Goal: Transaction & Acquisition: Purchase product/service

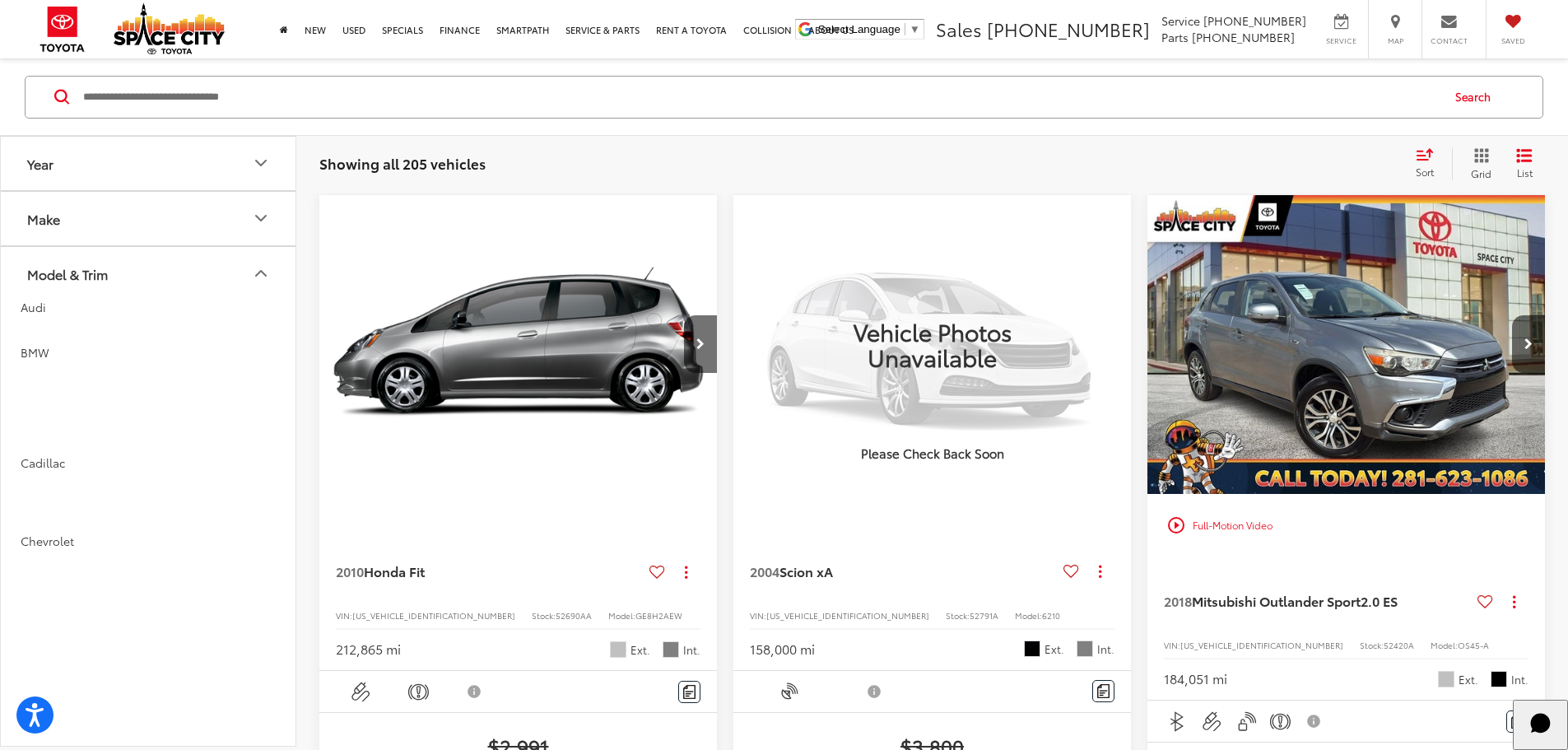
scroll to position [3129, 0]
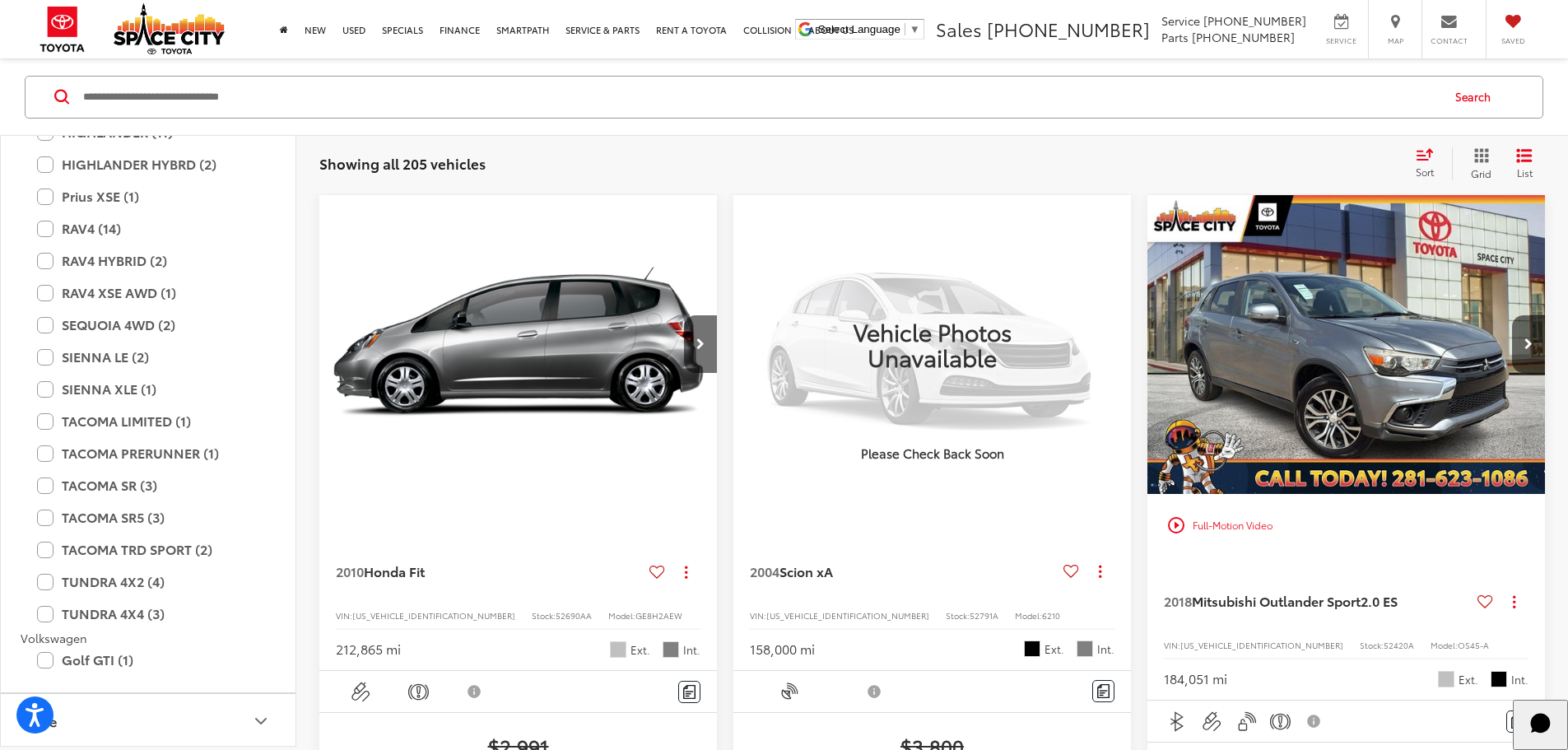
click at [303, 92] on input "Search by Make, Model, or Keyword" at bounding box center [760, 97] width 1359 height 40
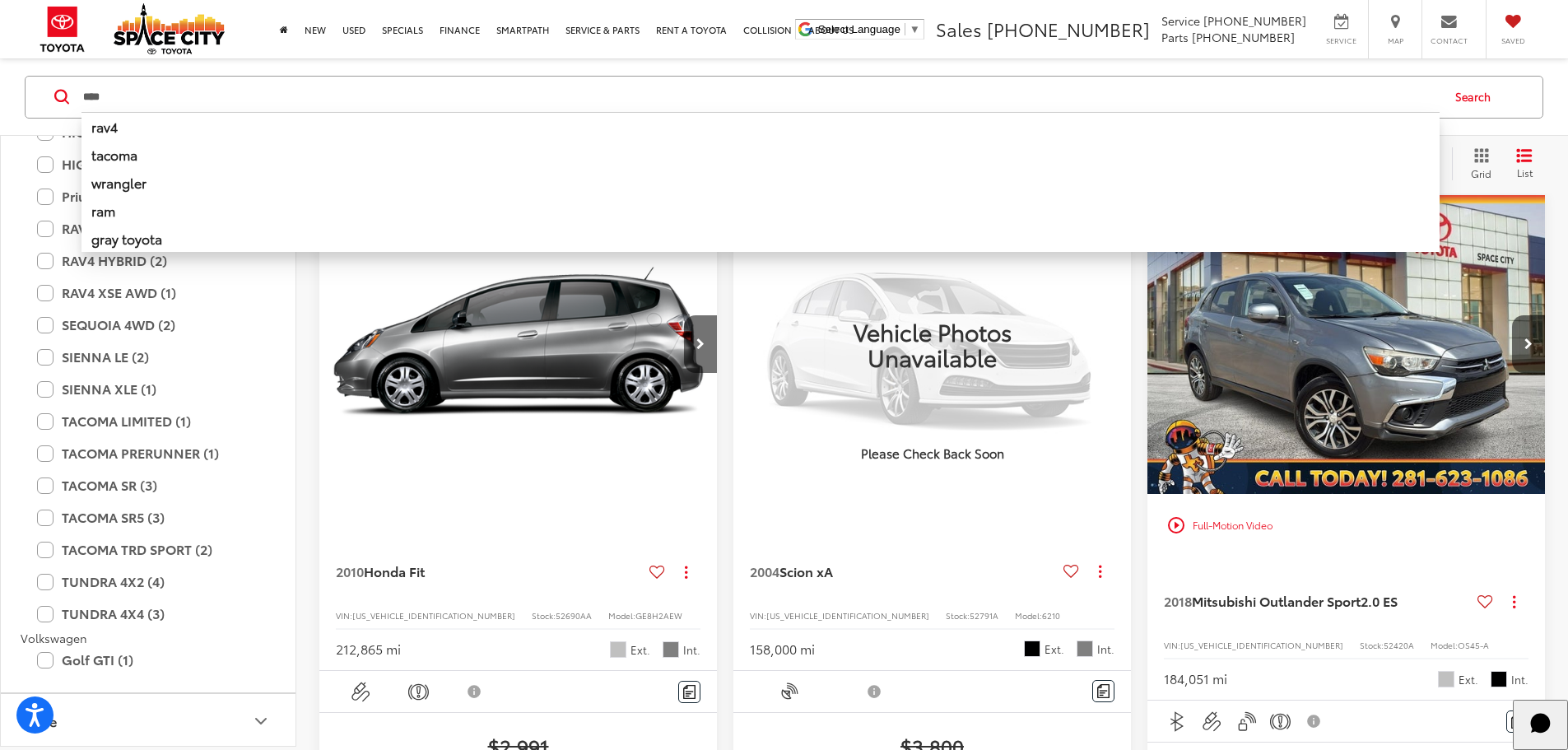
type input "****"
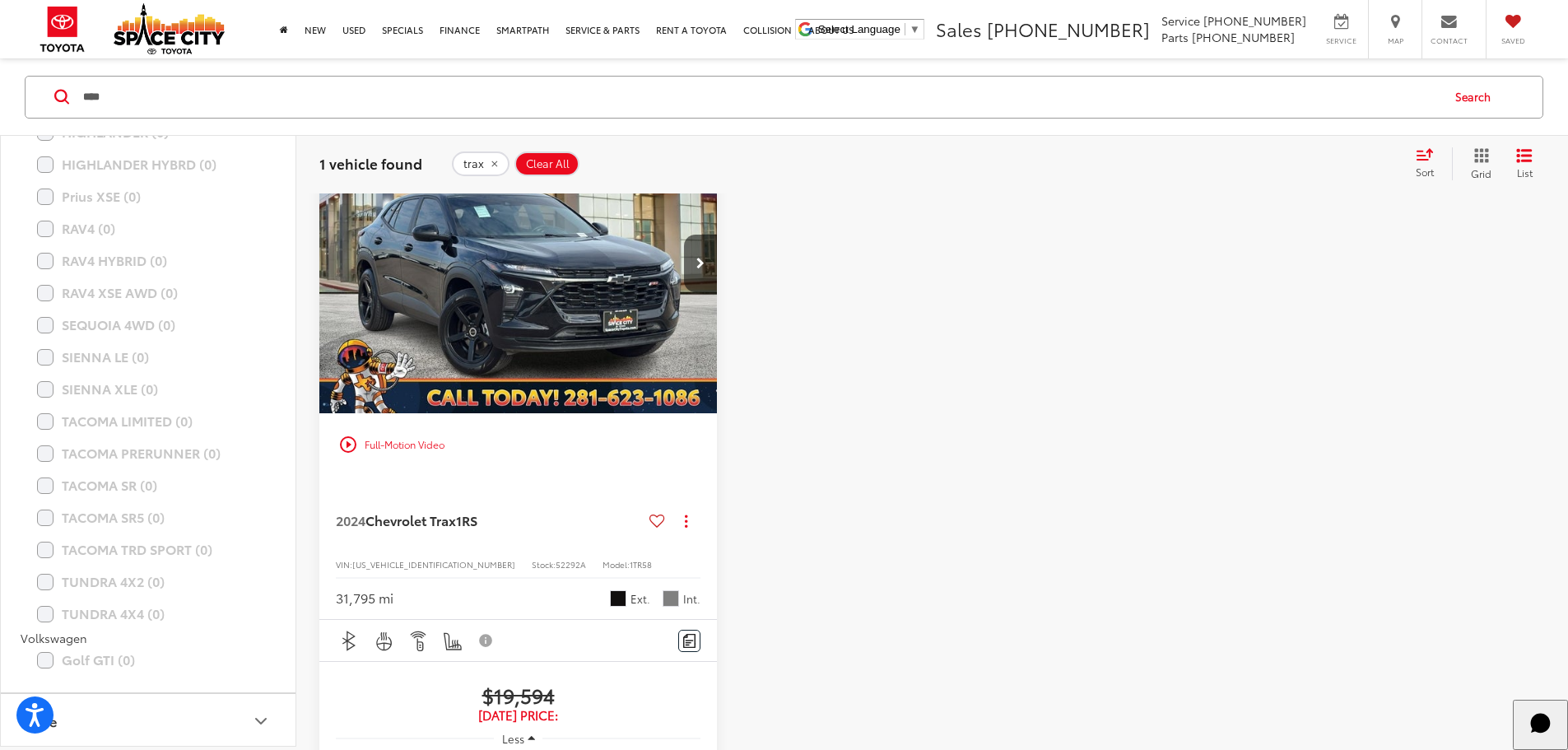
scroll to position [240, 0]
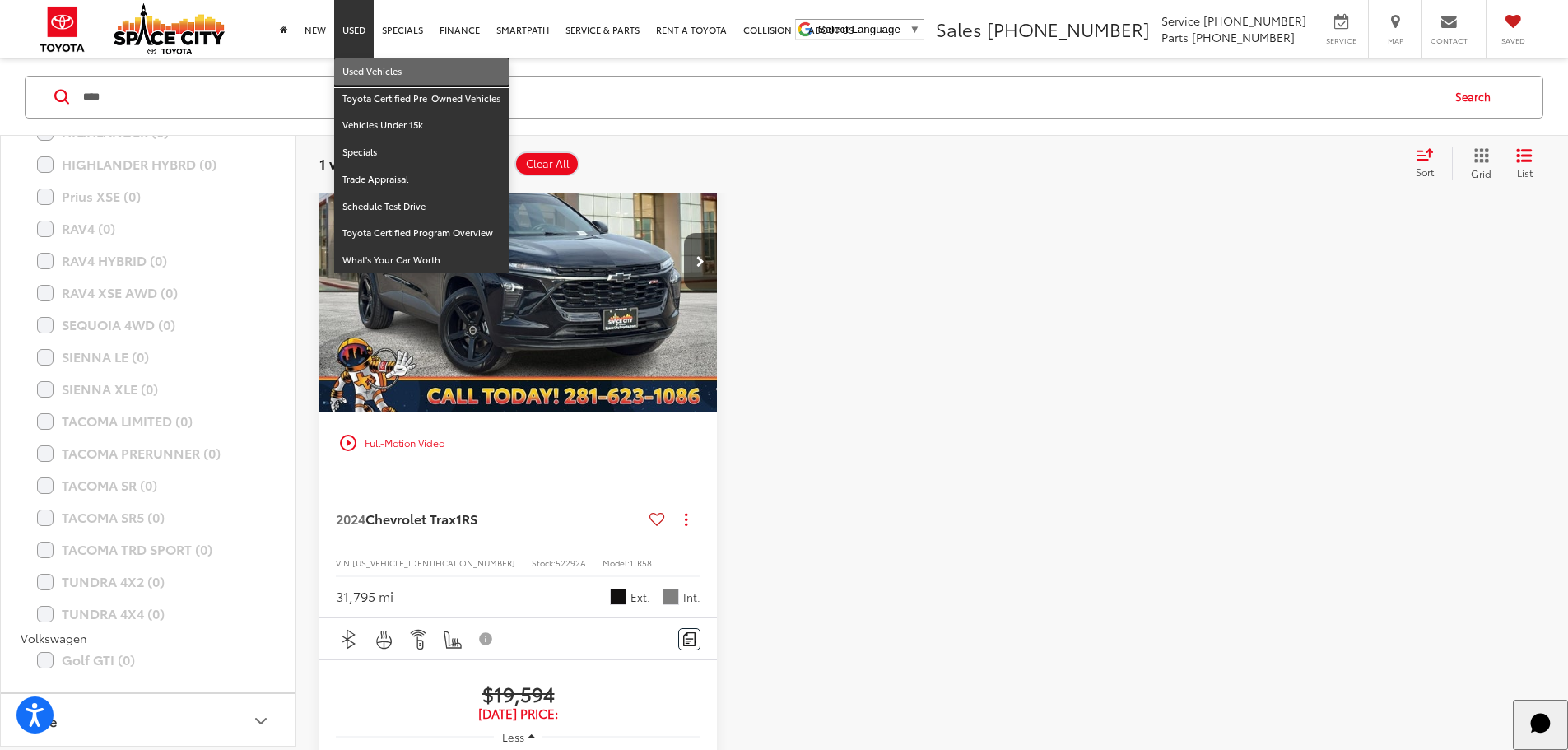
click at [361, 60] on link "Used Vehicles" at bounding box center [421, 72] width 174 height 27
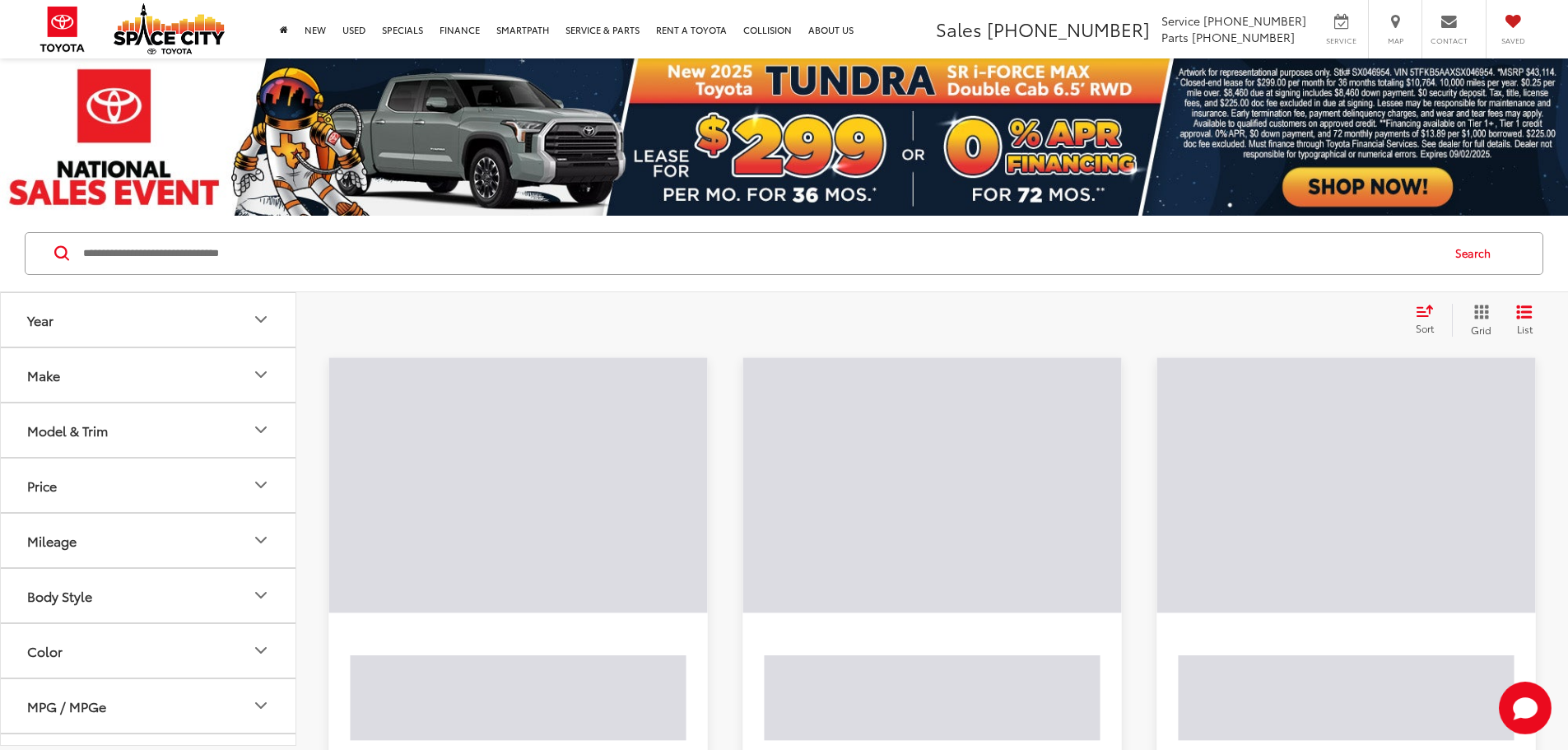
click at [180, 267] on input "Search by Make, Model, or Keyword" at bounding box center [760, 254] width 1359 height 40
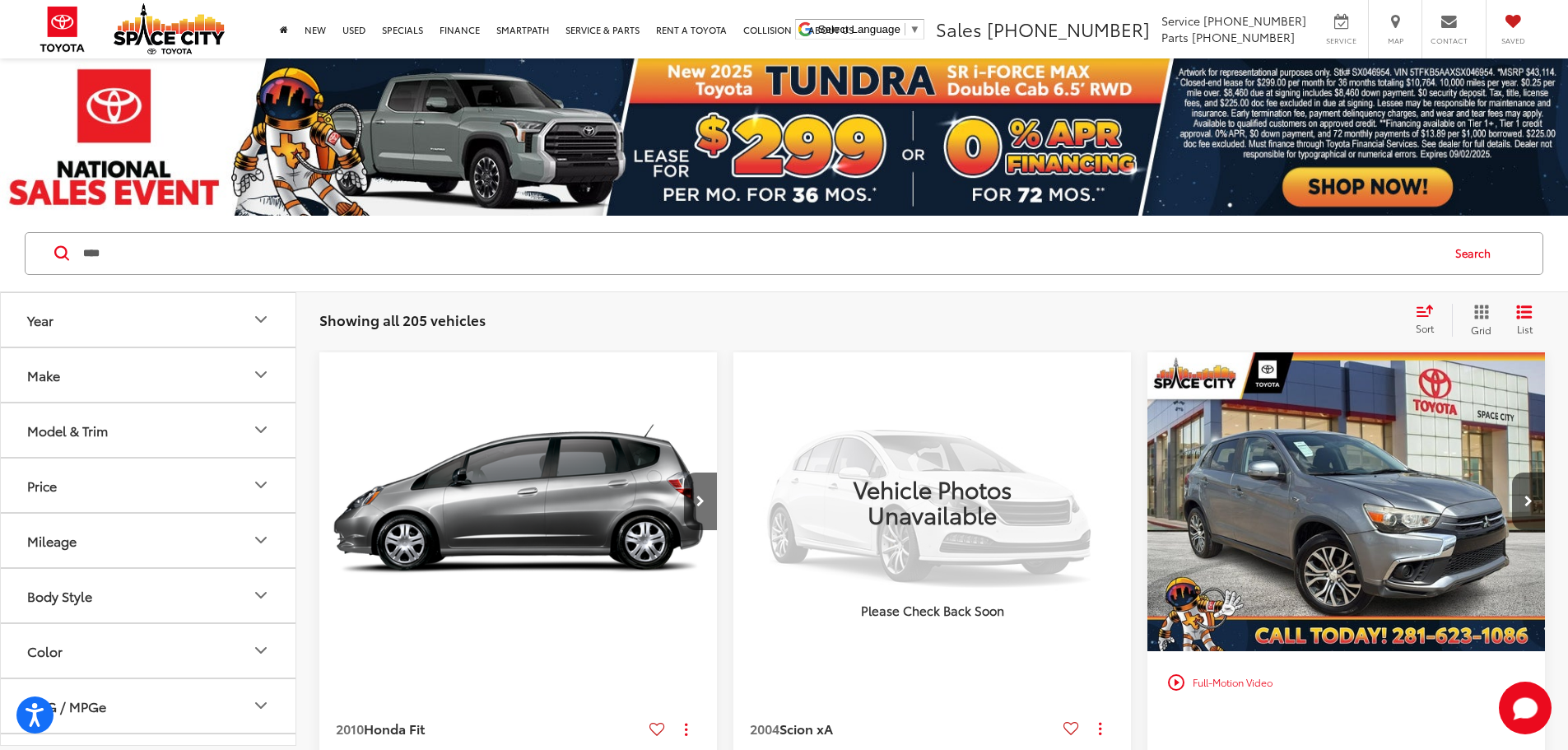
type input "****"
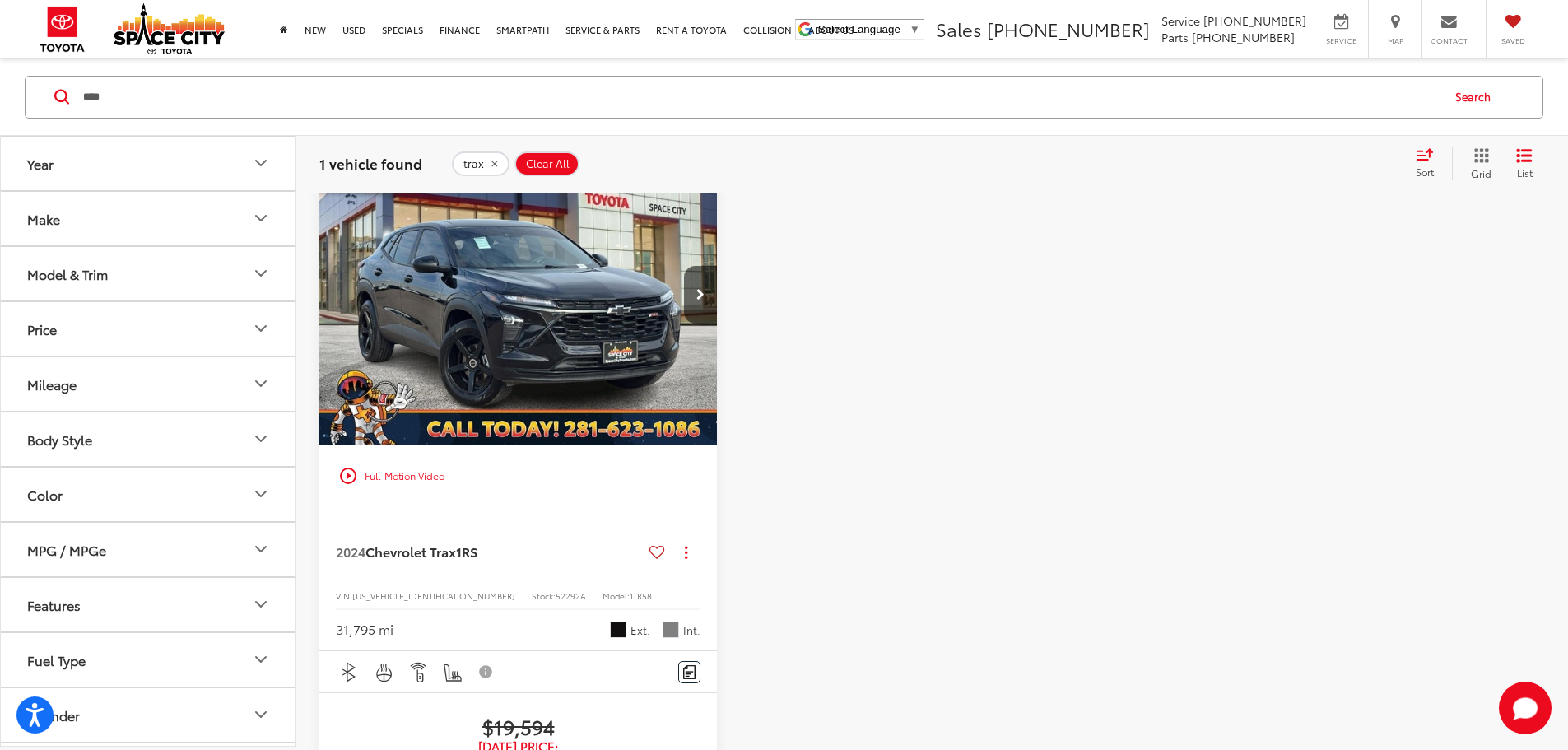
scroll to position [247, 0]
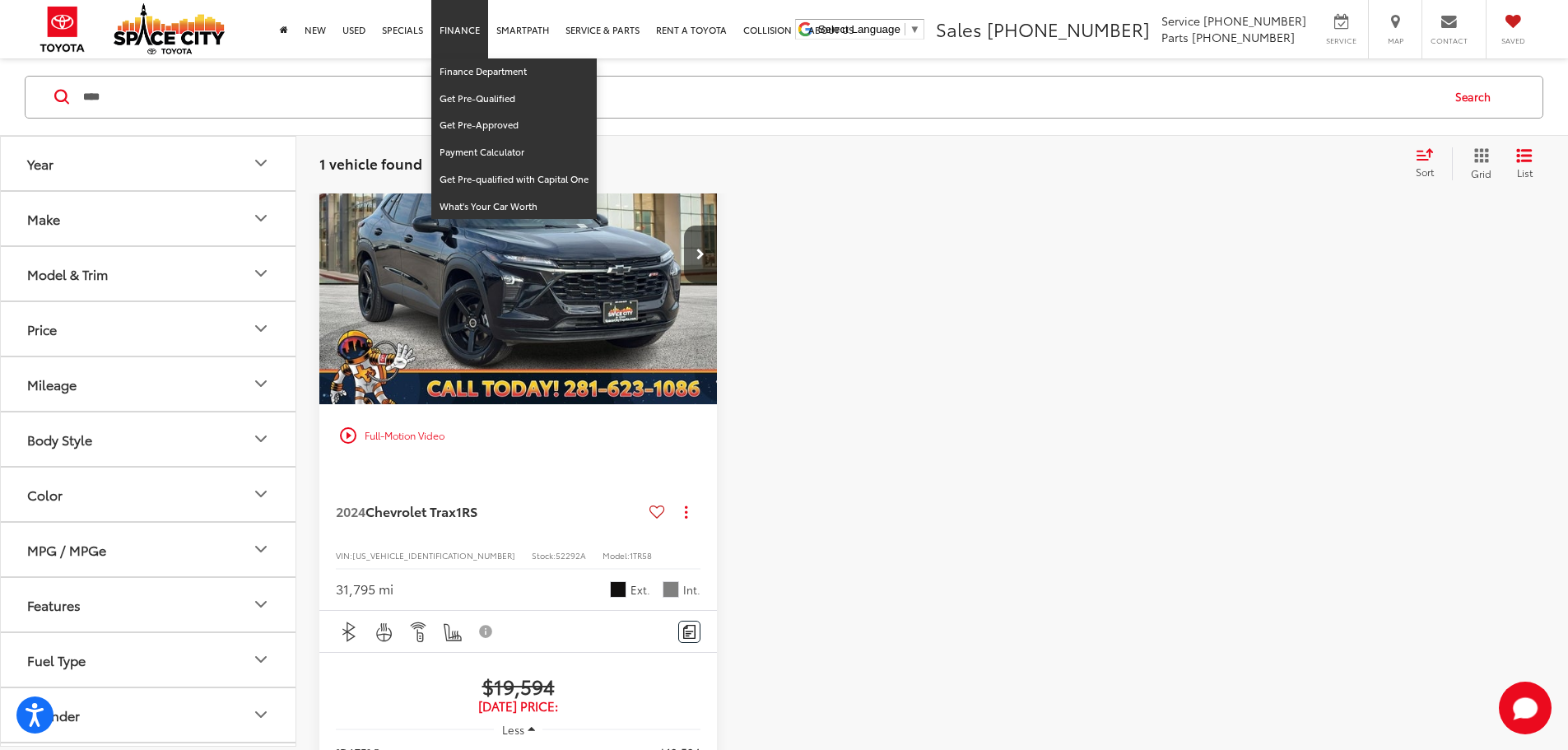
click at [462, 38] on link "Finance" at bounding box center [460, 29] width 57 height 59
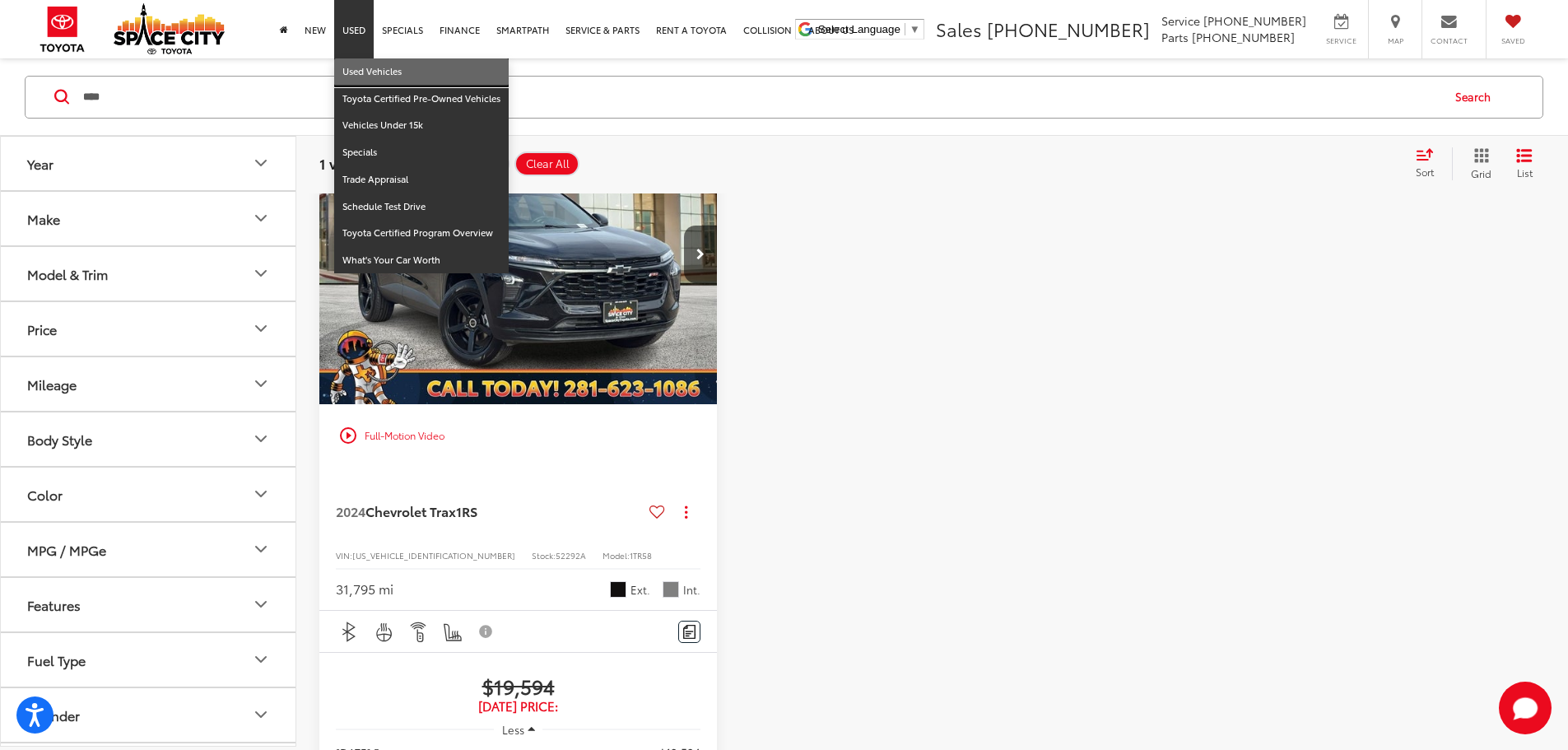
click at [356, 62] on link "Used Vehicles" at bounding box center [421, 72] width 174 height 27
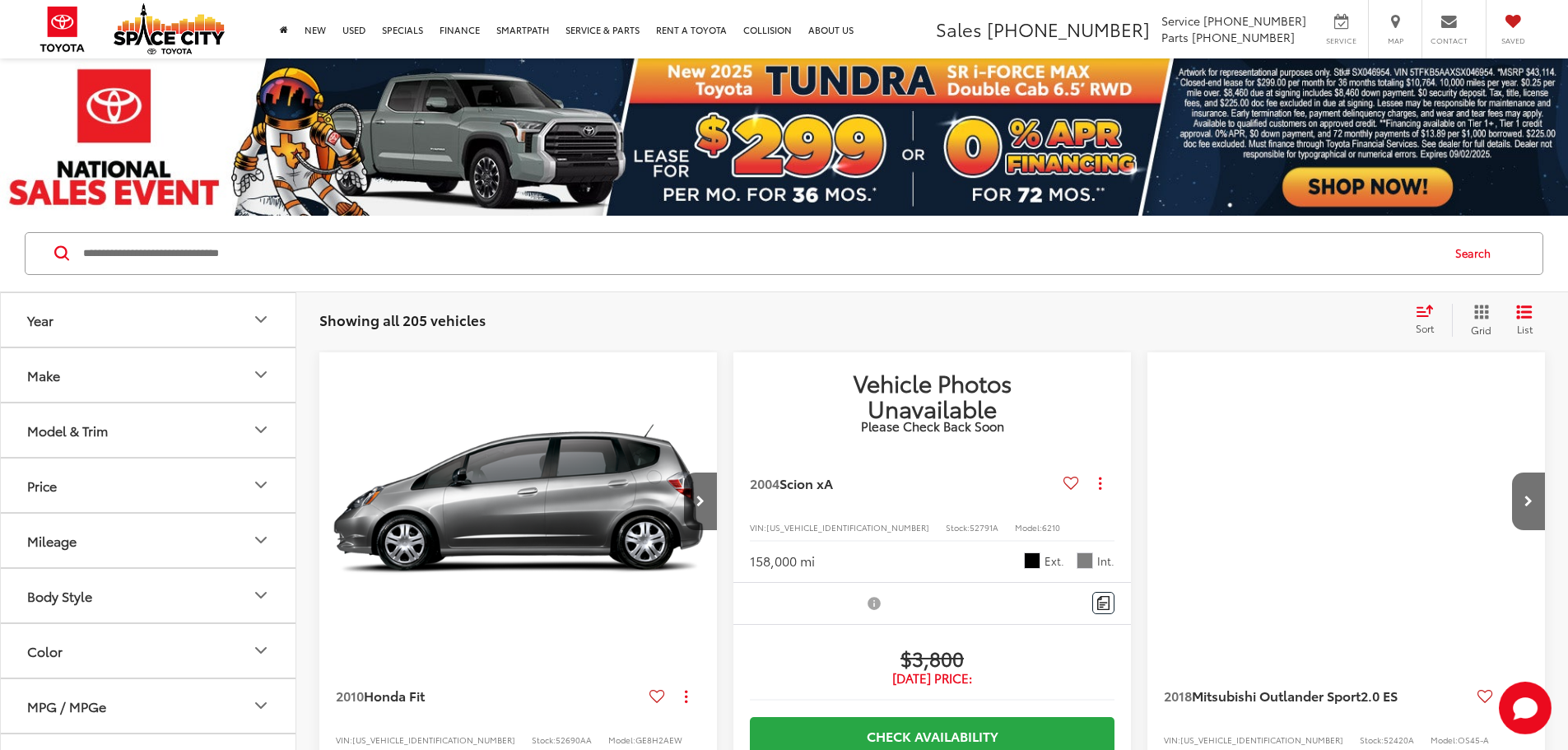
scroll to position [165, 0]
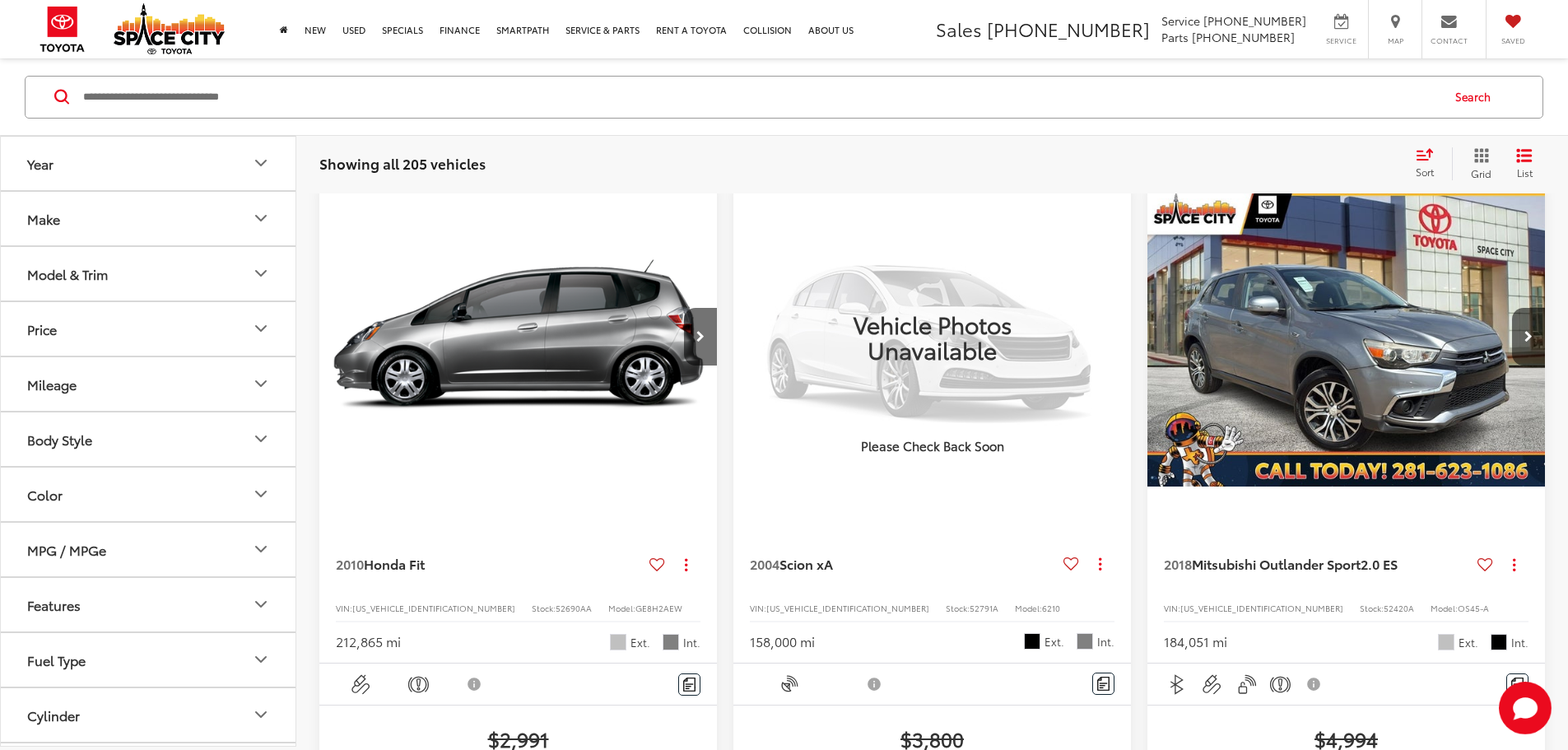
click at [237, 275] on button "Model & Trim" at bounding box center [149, 273] width 296 height 54
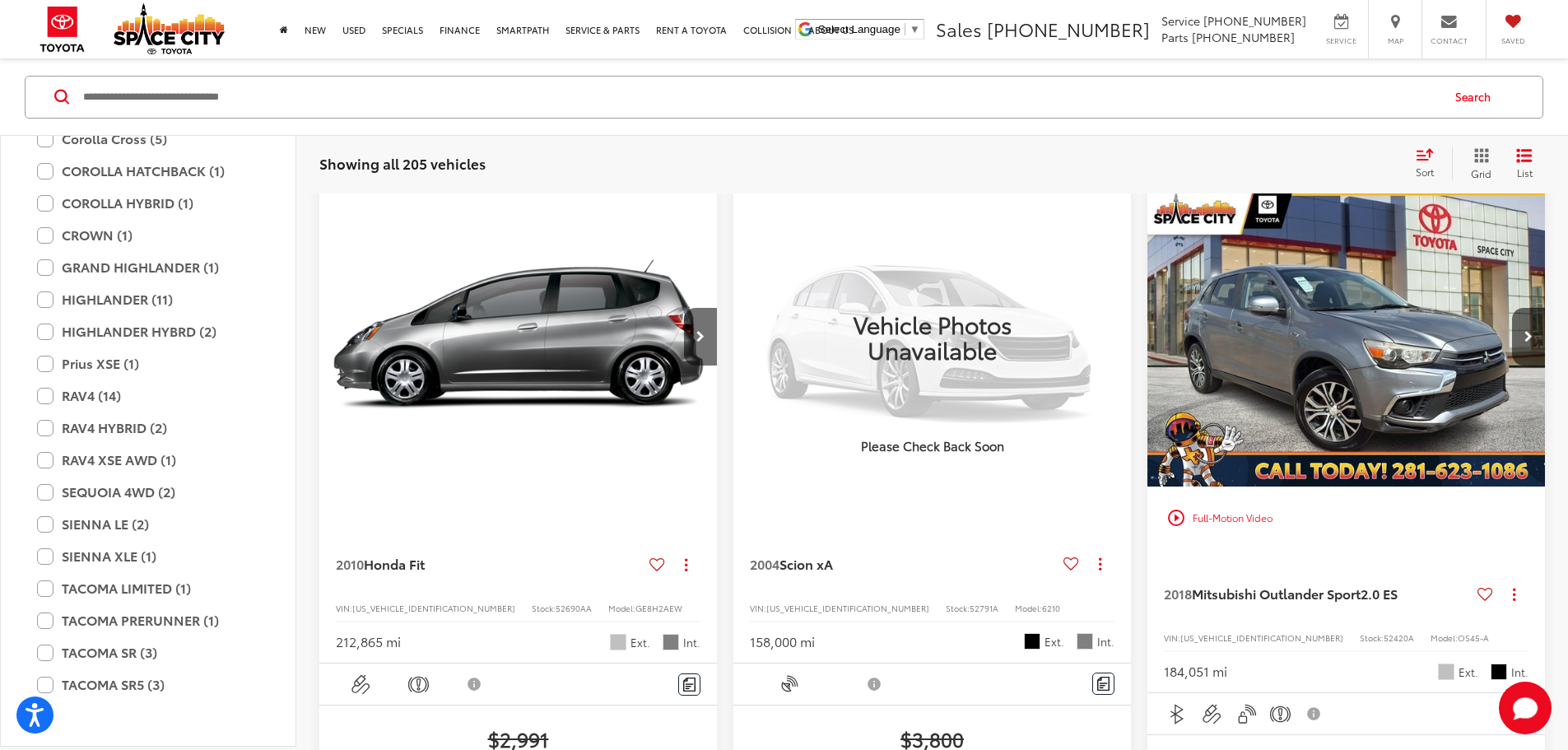
scroll to position [2964, 0]
click at [45, 495] on label "SEQUOIA 4WD (2)" at bounding box center [148, 490] width 223 height 28
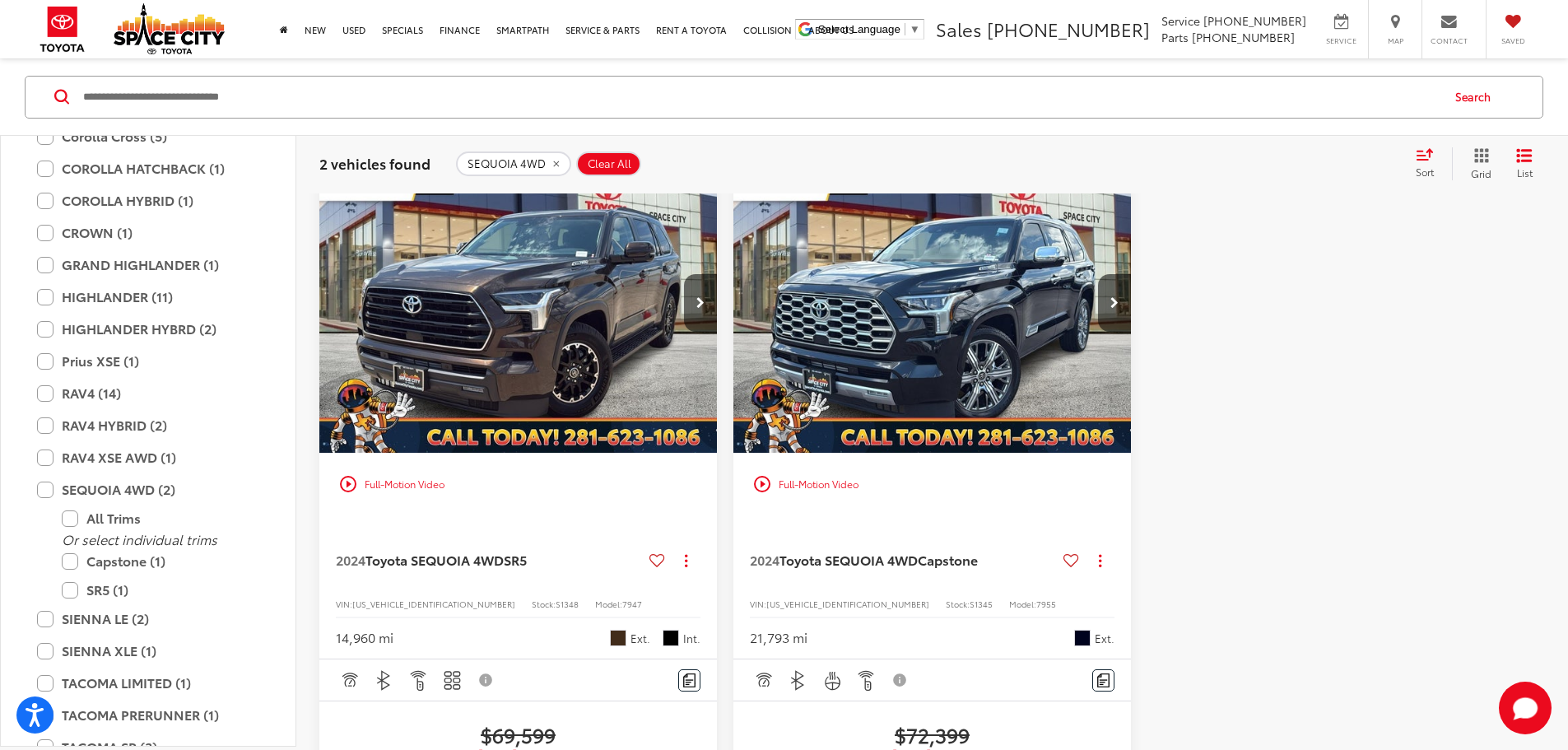
scroll to position [240, 0]
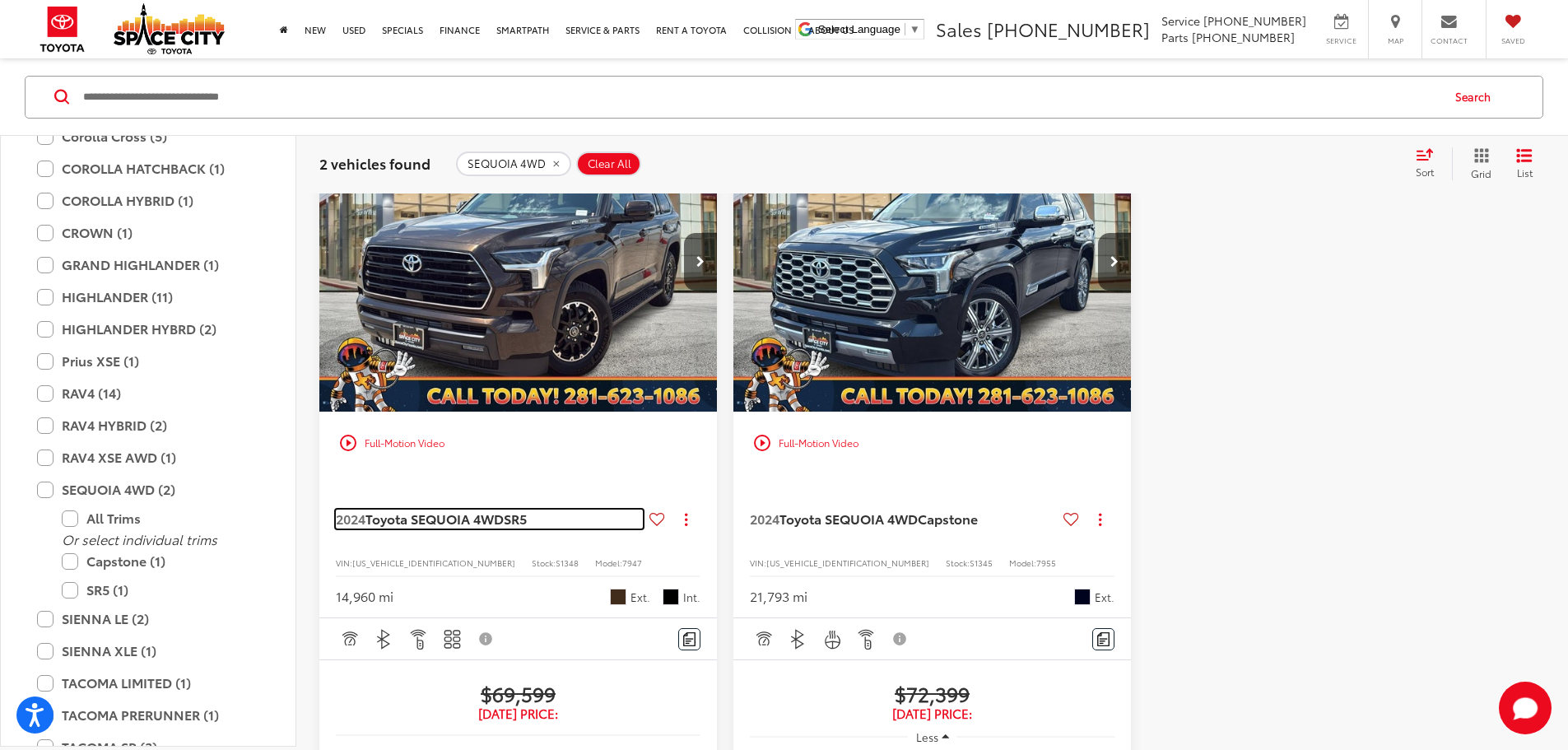
click at [438, 509] on span "Toyota SEQUOIA 4WD" at bounding box center [435, 518] width 138 height 19
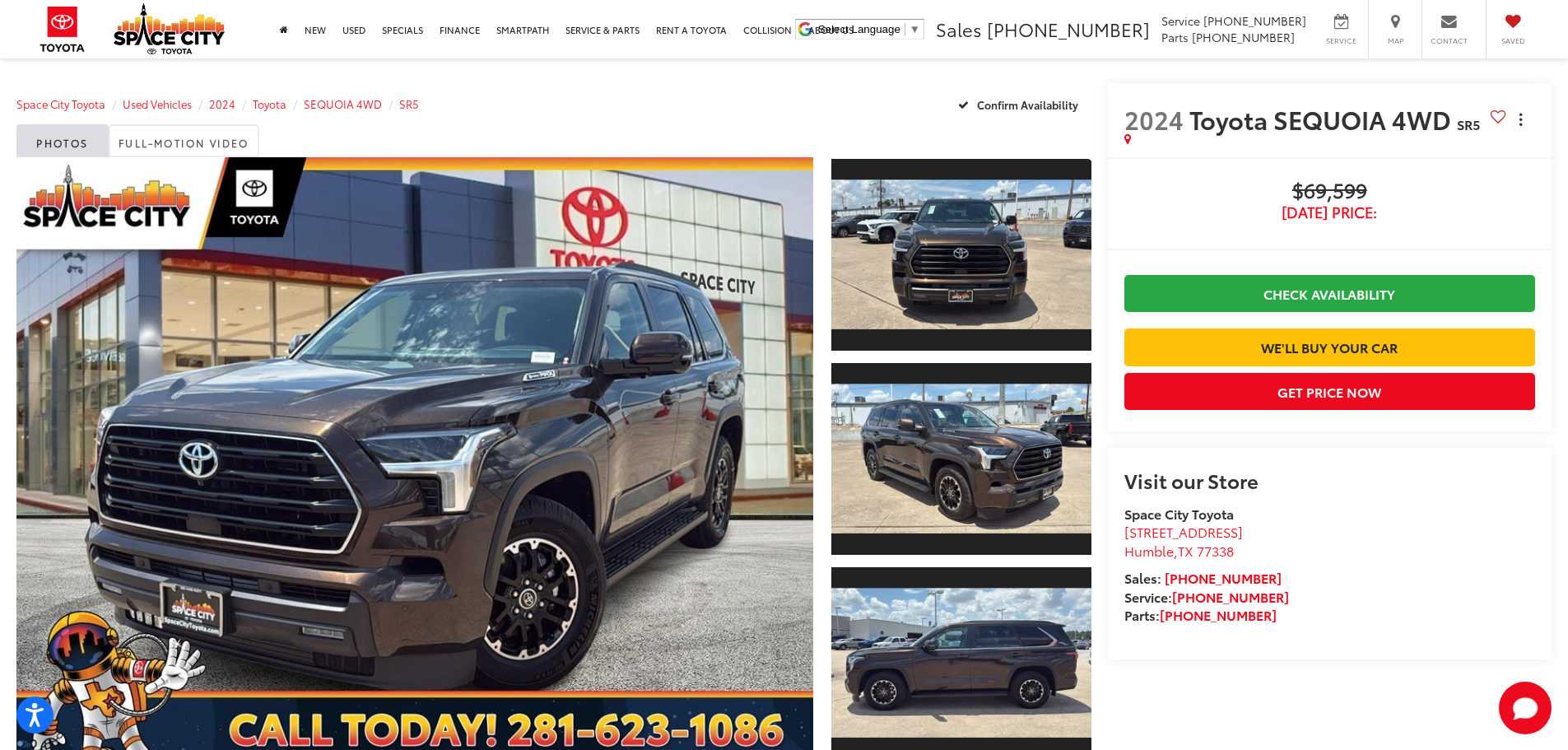
click at [1524, 123] on button "Actions" at bounding box center [1521, 118] width 28 height 28
click at [1509, 160] on span "Copy Link" at bounding box center [1488, 154] width 70 height 16
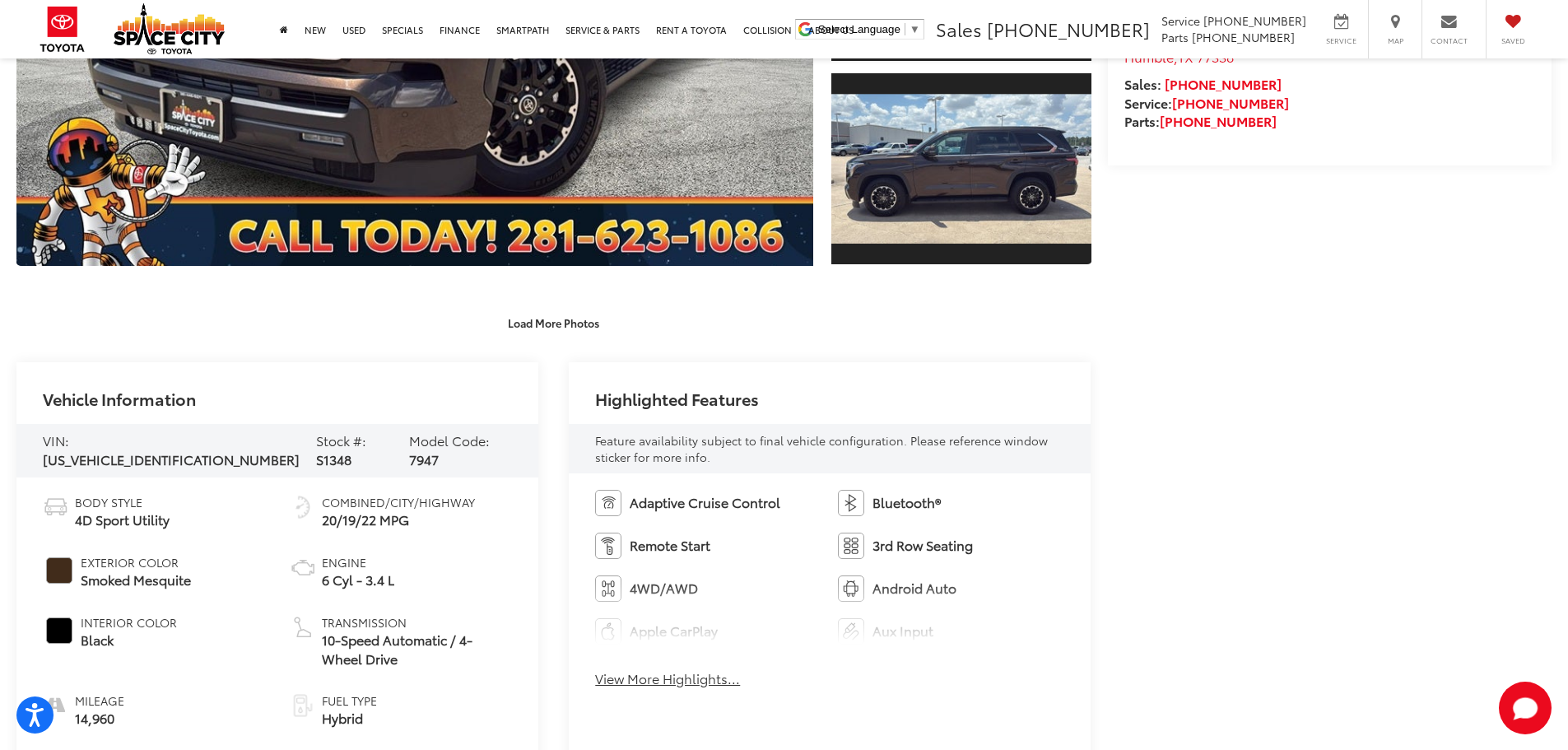
scroll to position [577, 0]
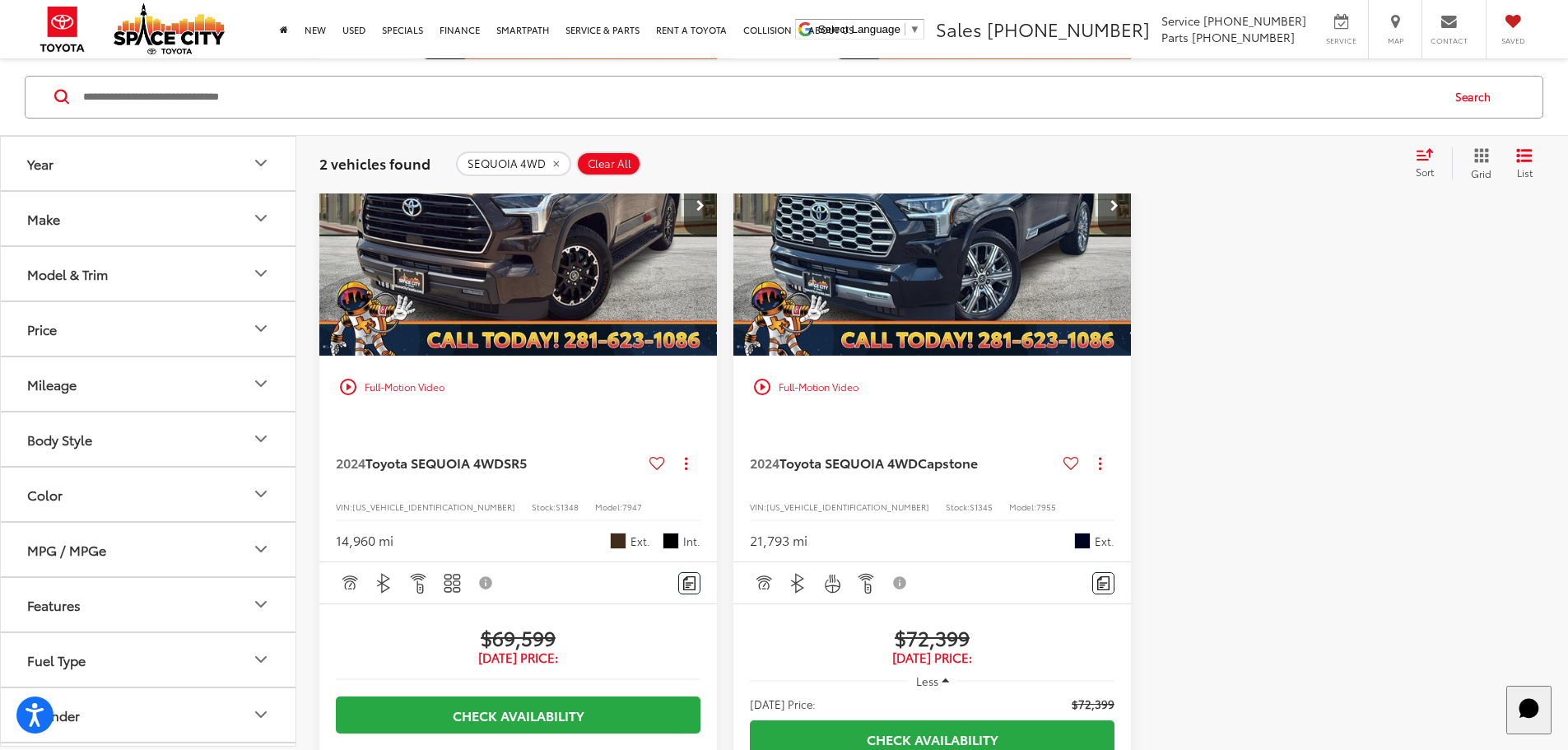
scroll to position [322, 0]
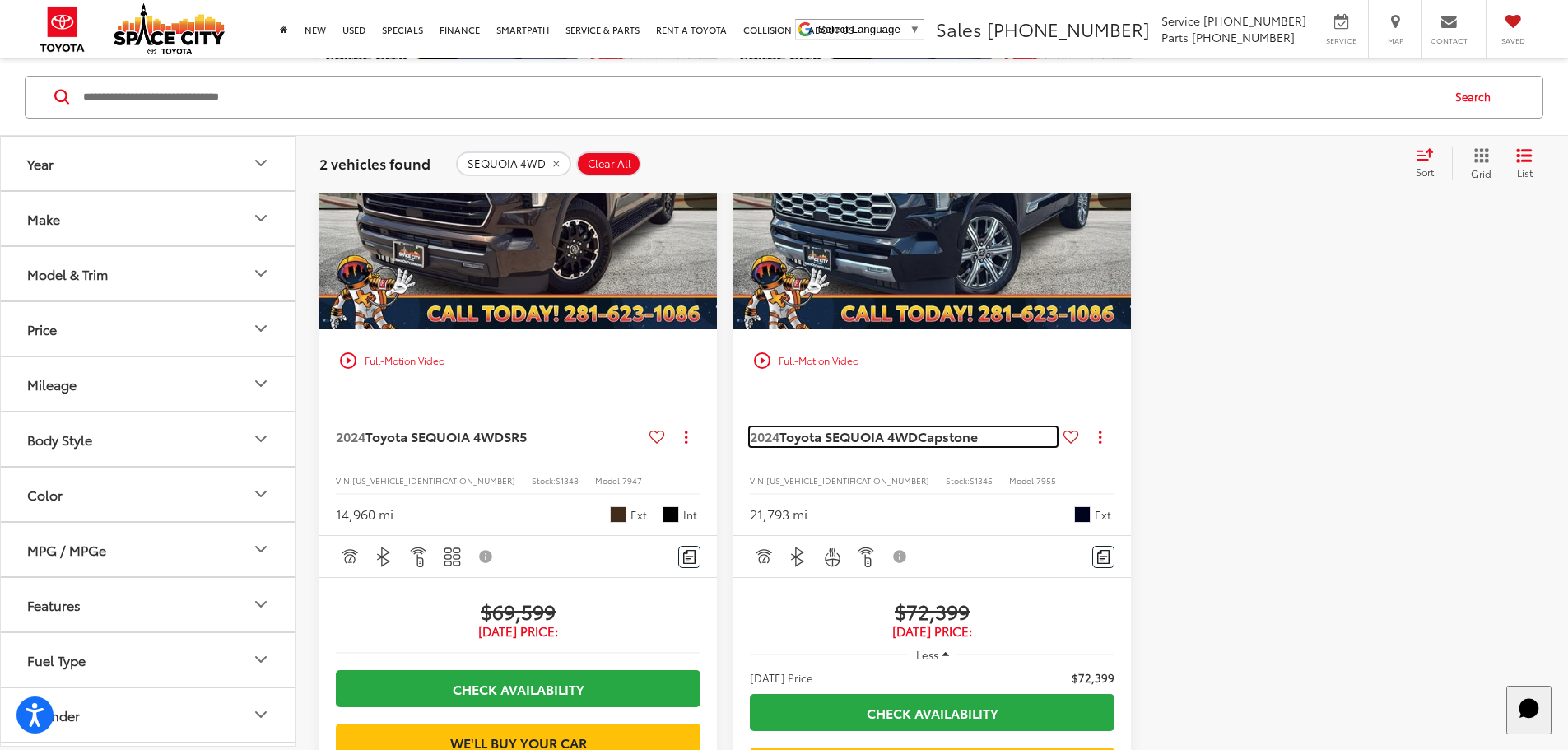
click at [779, 426] on span "Toyota SEQUOIA 4WD" at bounding box center [848, 436] width 138 height 19
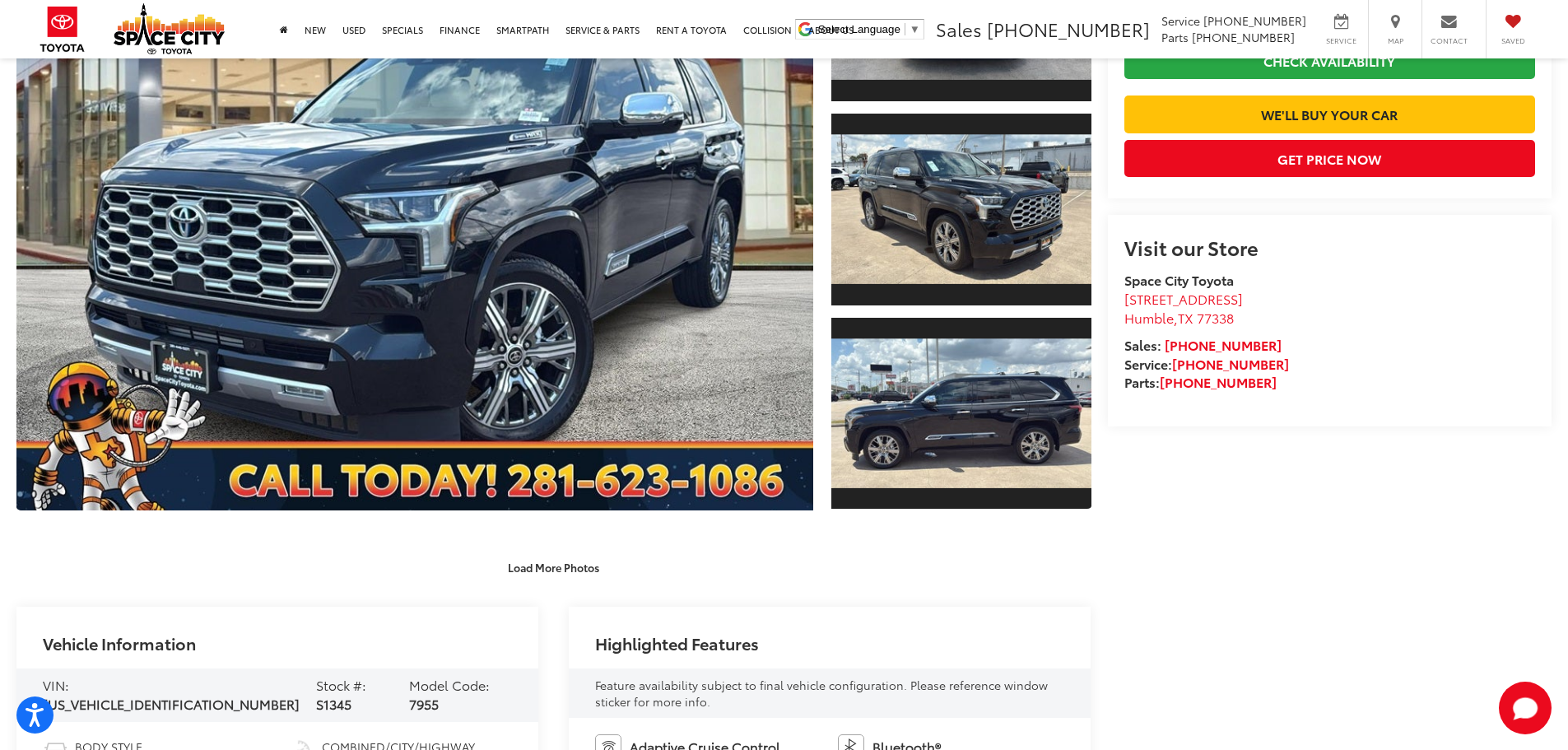
scroll to position [247, 0]
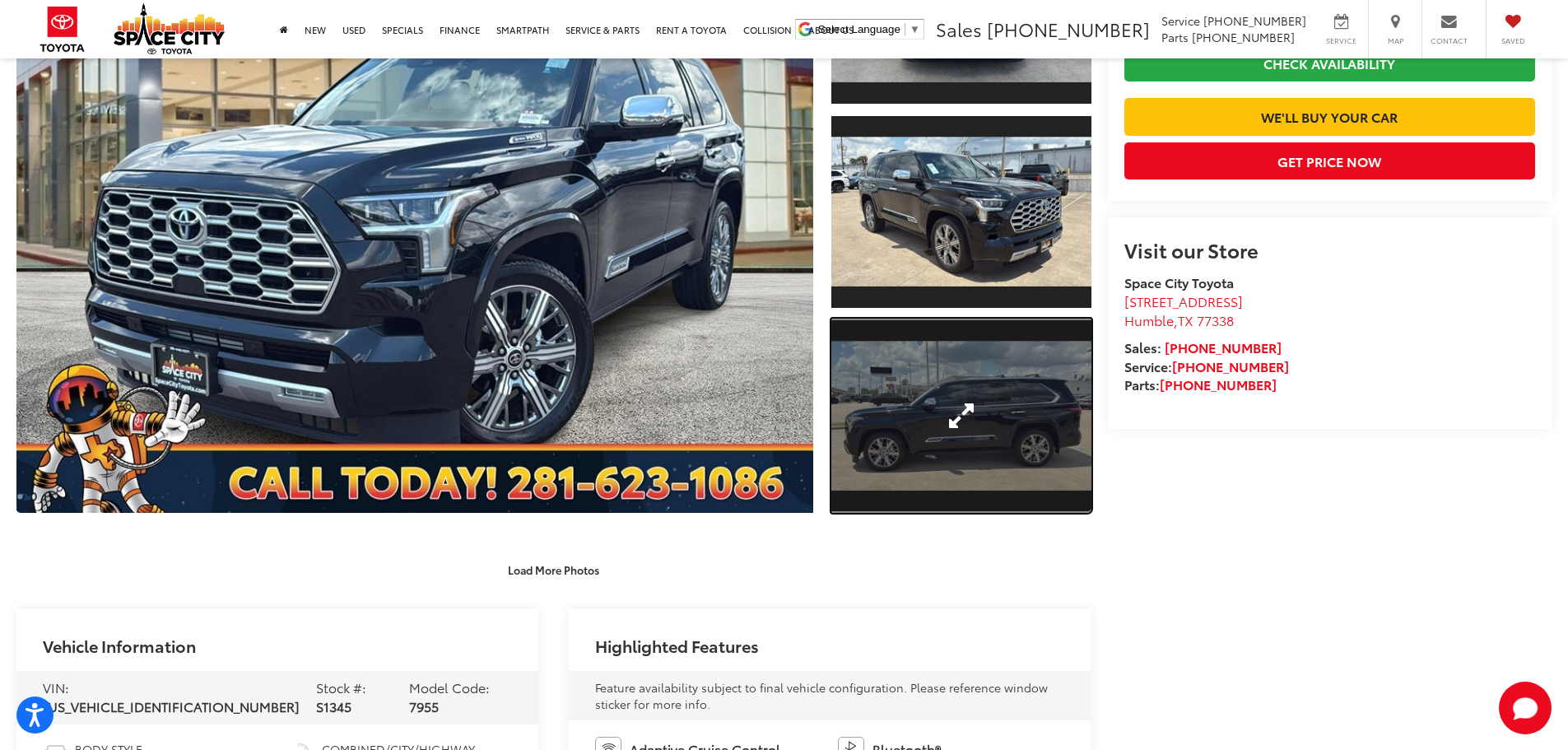
click at [993, 457] on link "Expand Photo 3" at bounding box center [961, 416] width 260 height 195
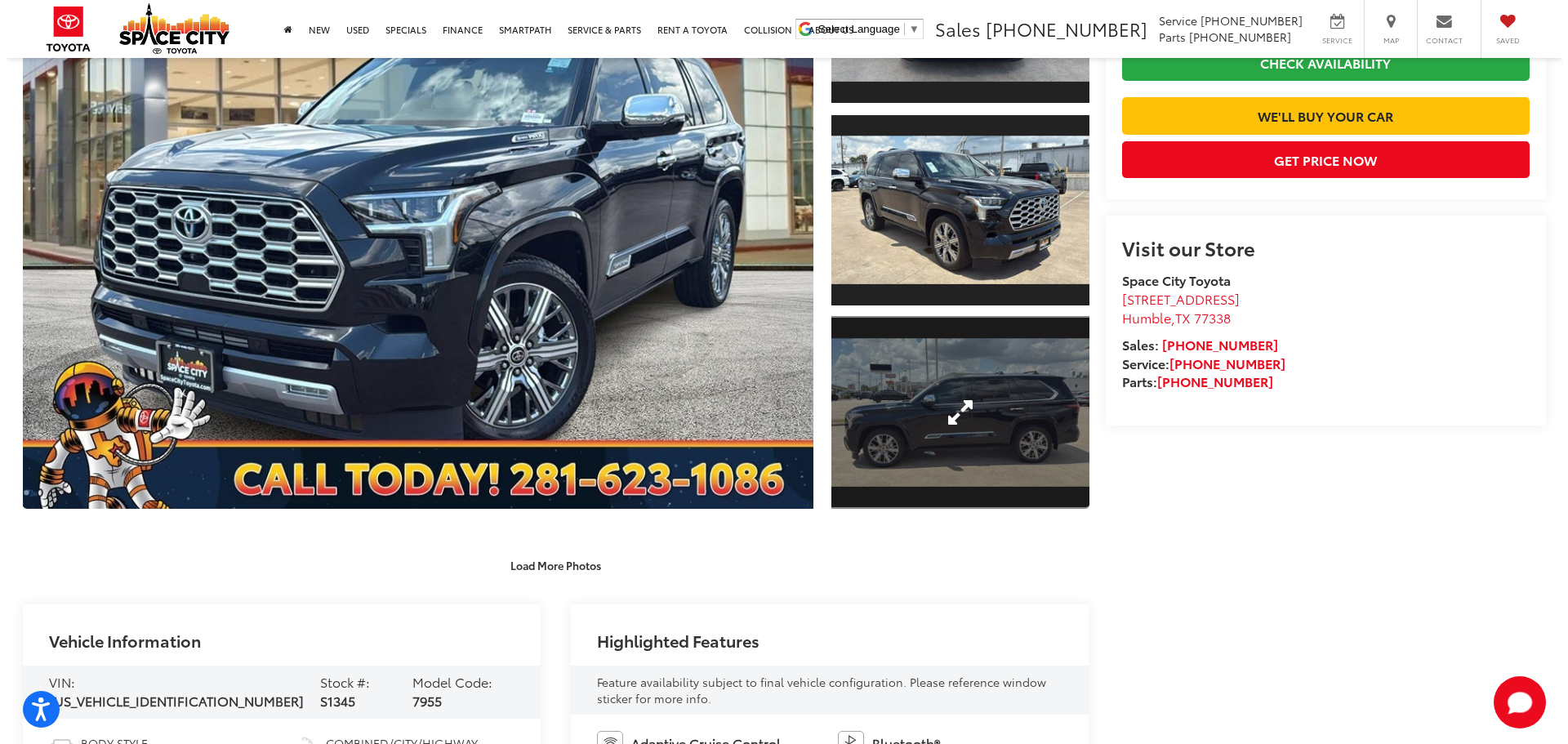
scroll to position [0, 3711]
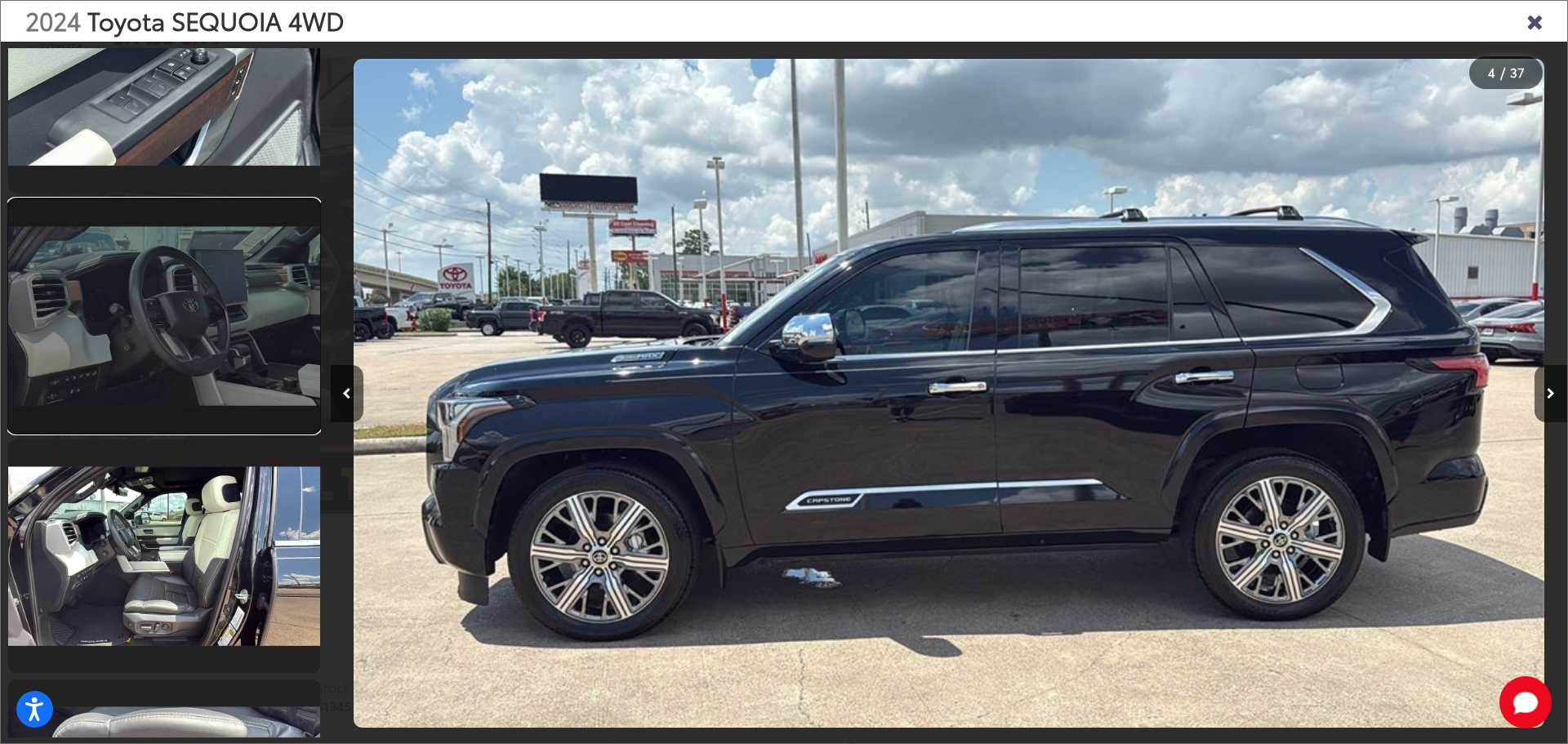
click at [197, 351] on link at bounding box center [164, 316] width 312 height 234
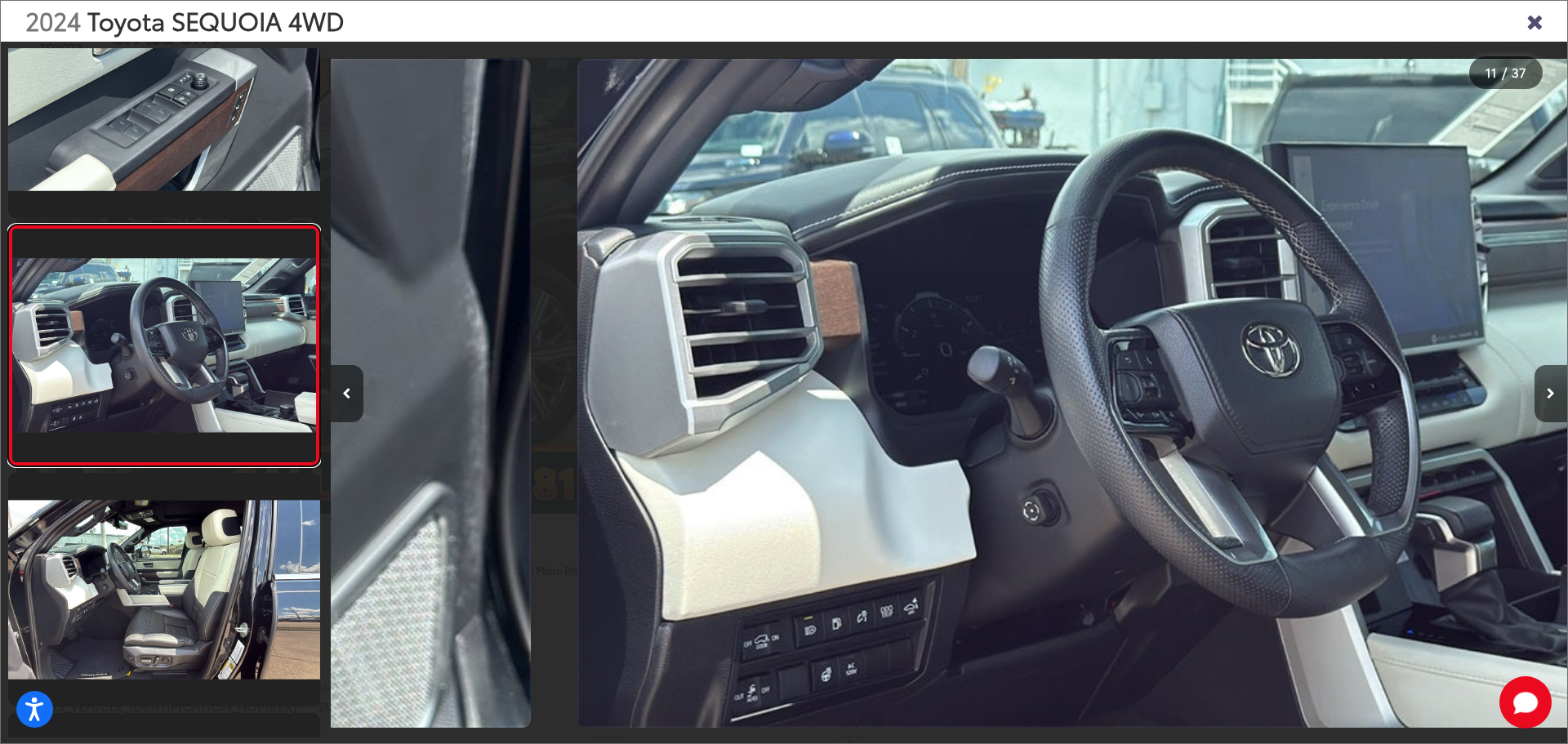
scroll to position [0, 12371]
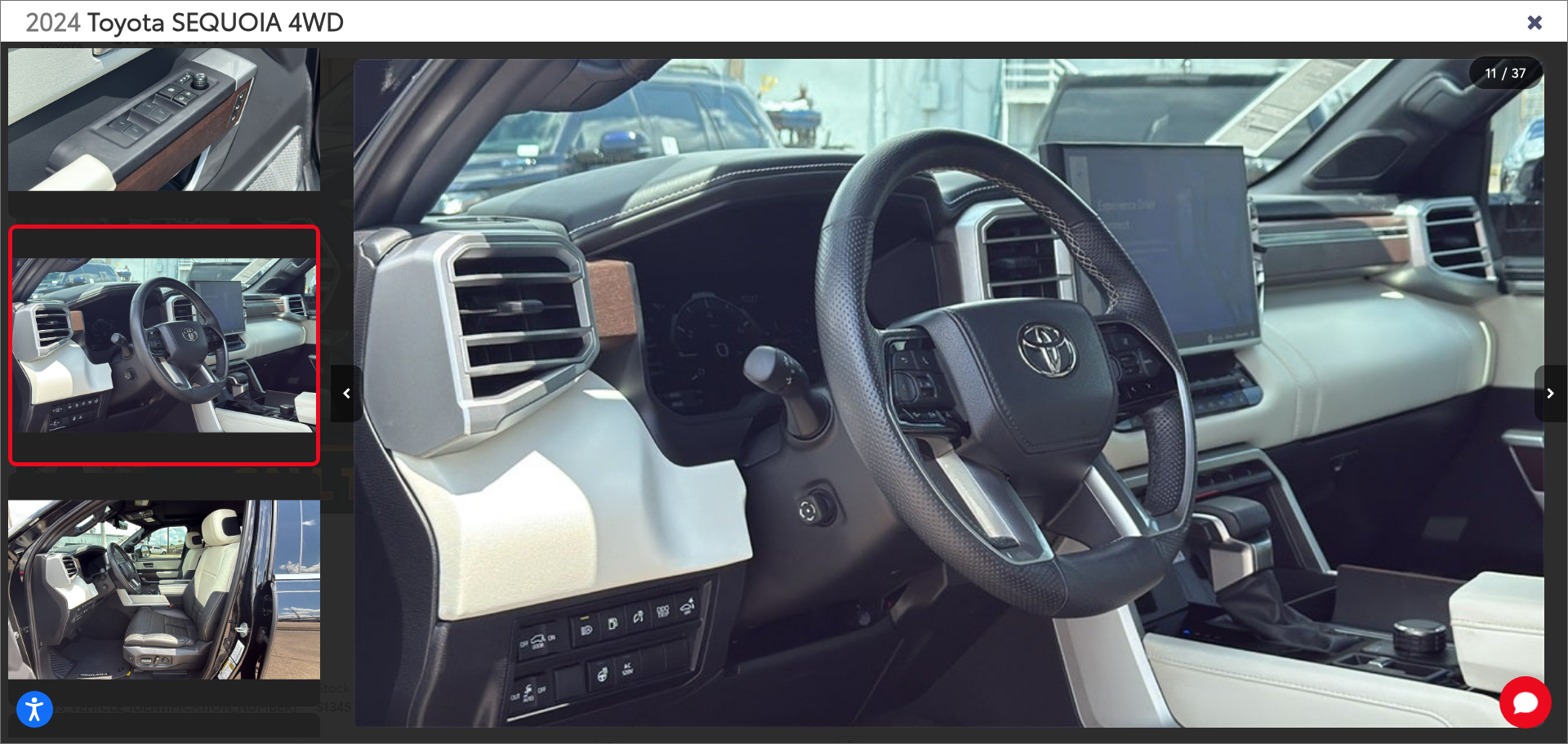
click at [1551, 388] on icon "Next image" at bounding box center [1551, 394] width 8 height 11
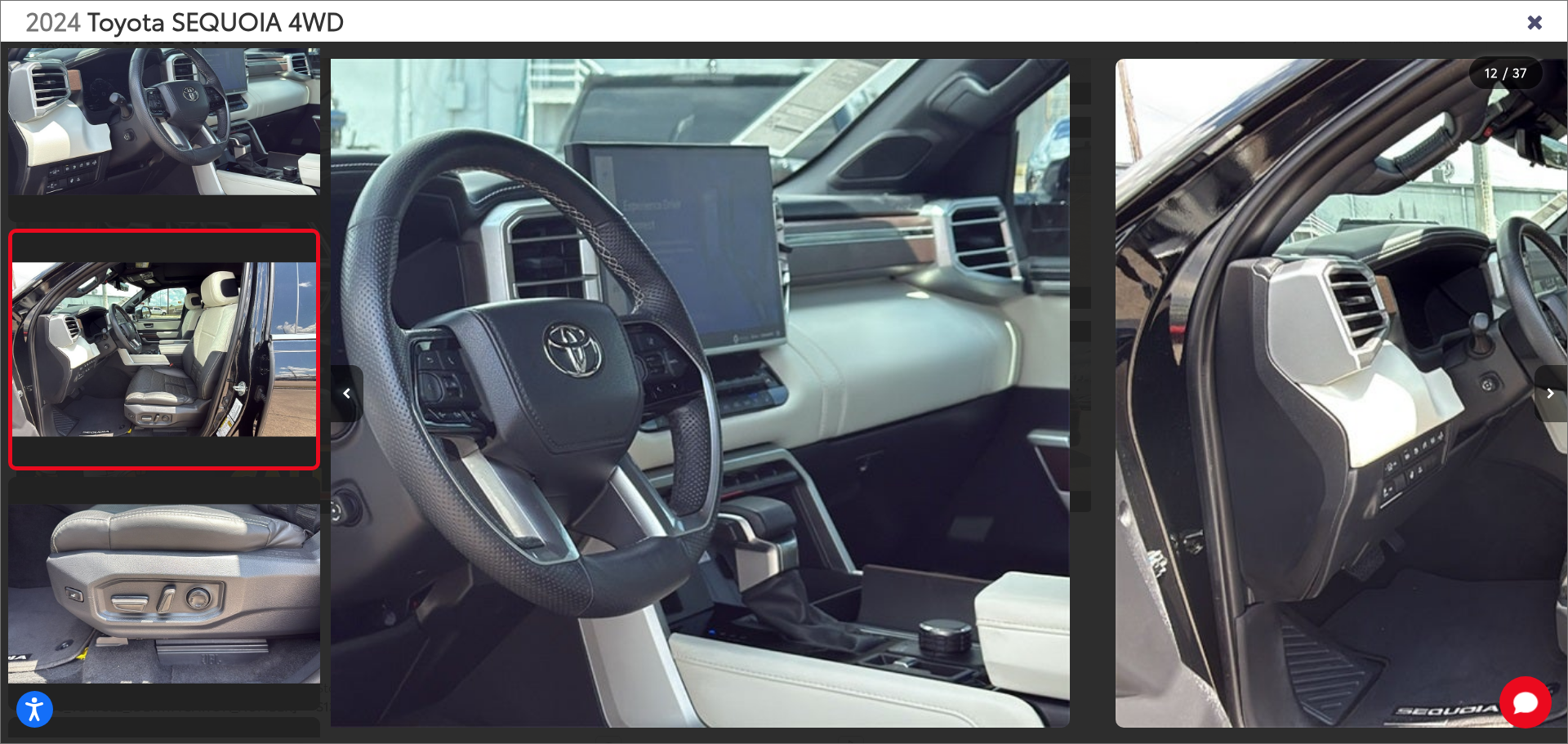
scroll to position [2468, 0]
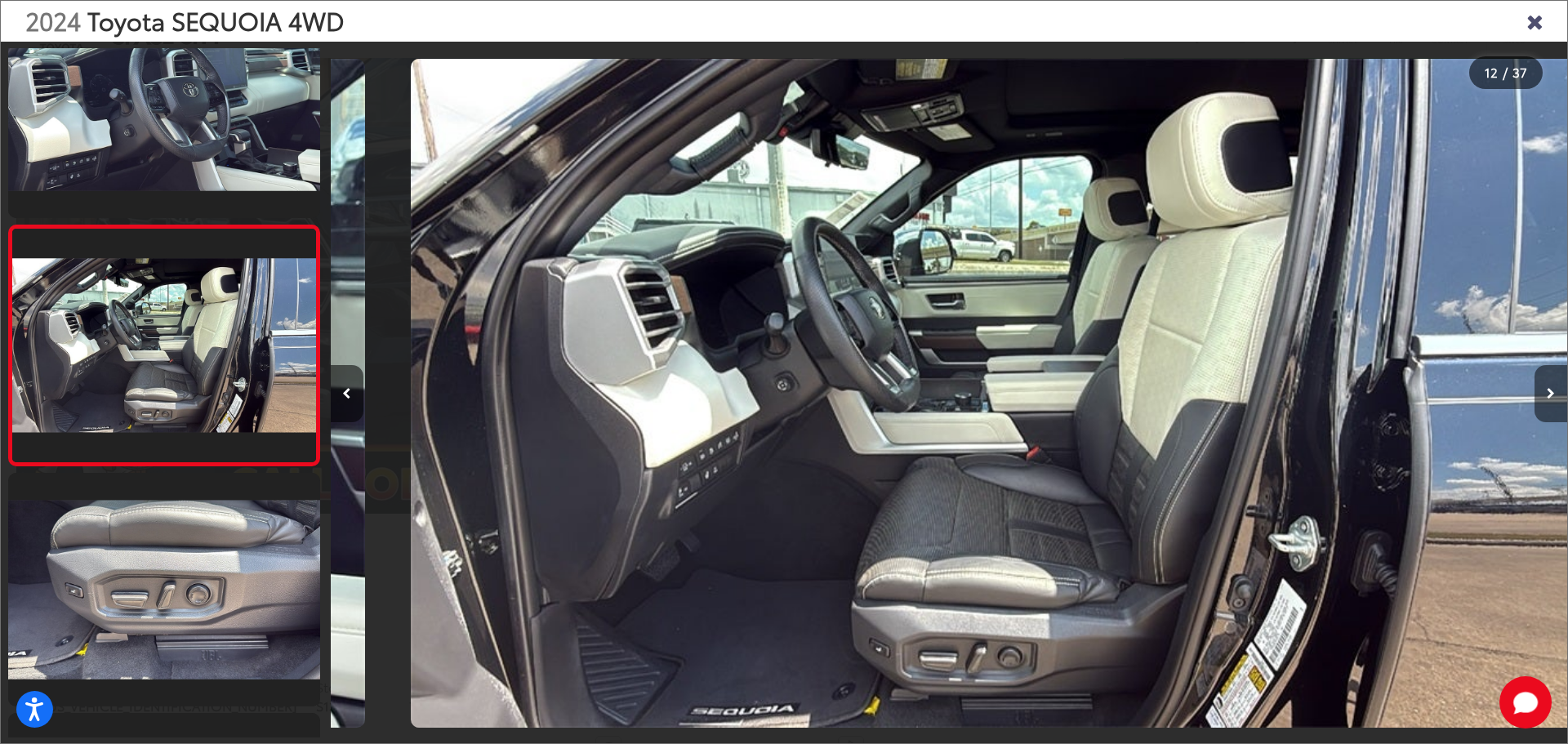
click at [1551, 388] on icon "Next image" at bounding box center [1551, 394] width 8 height 11
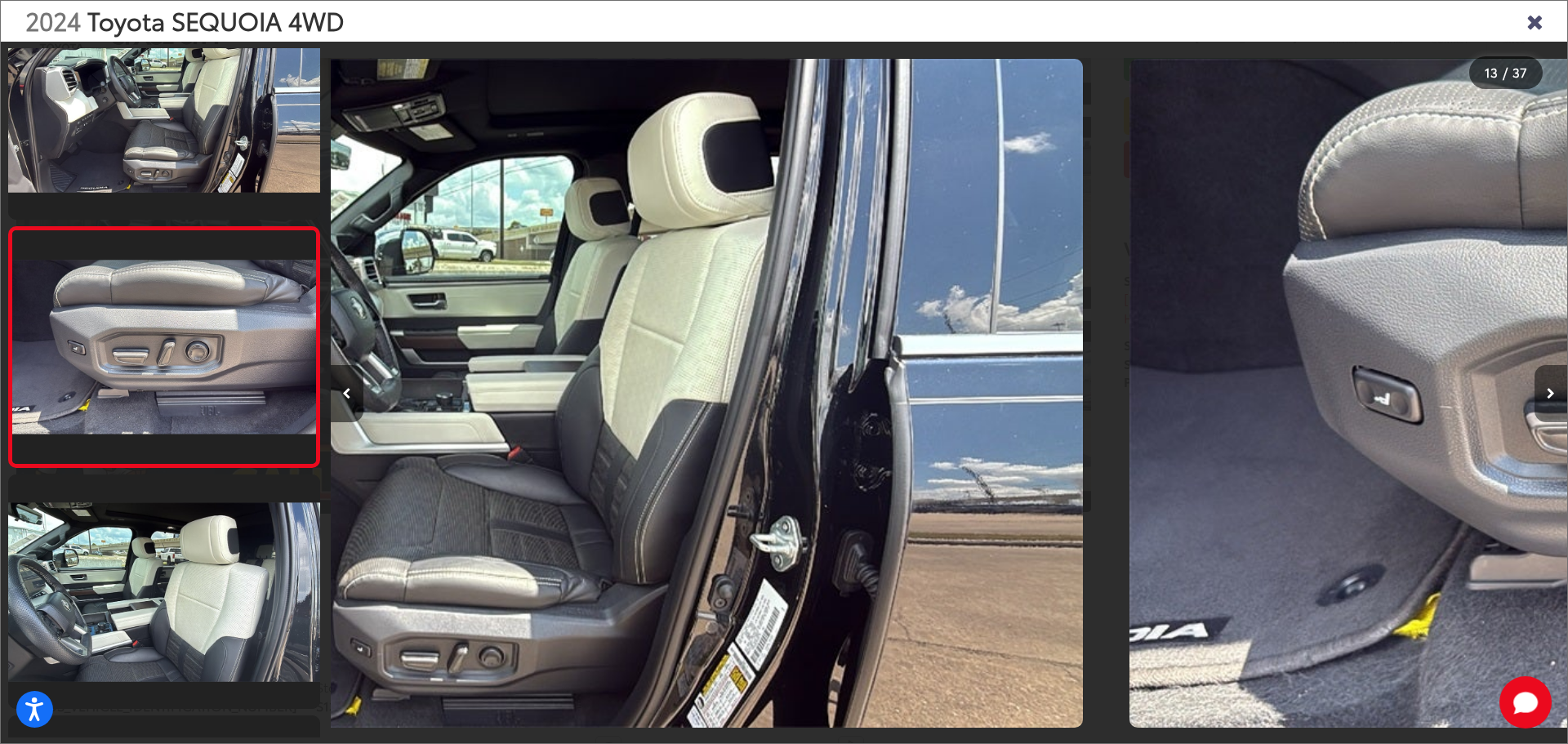
scroll to position [2707, 0]
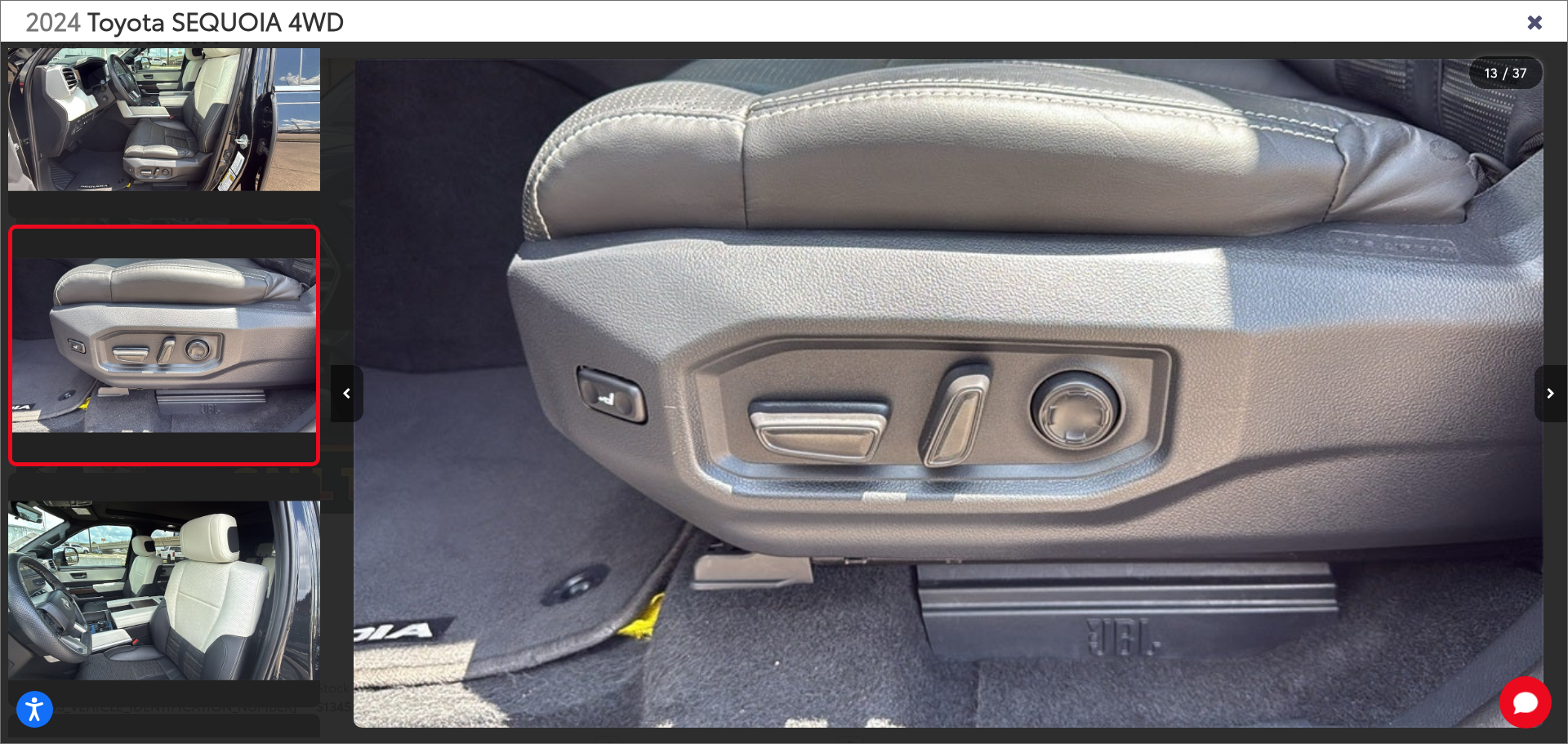
click at [1552, 388] on icon "Next image" at bounding box center [1551, 394] width 8 height 11
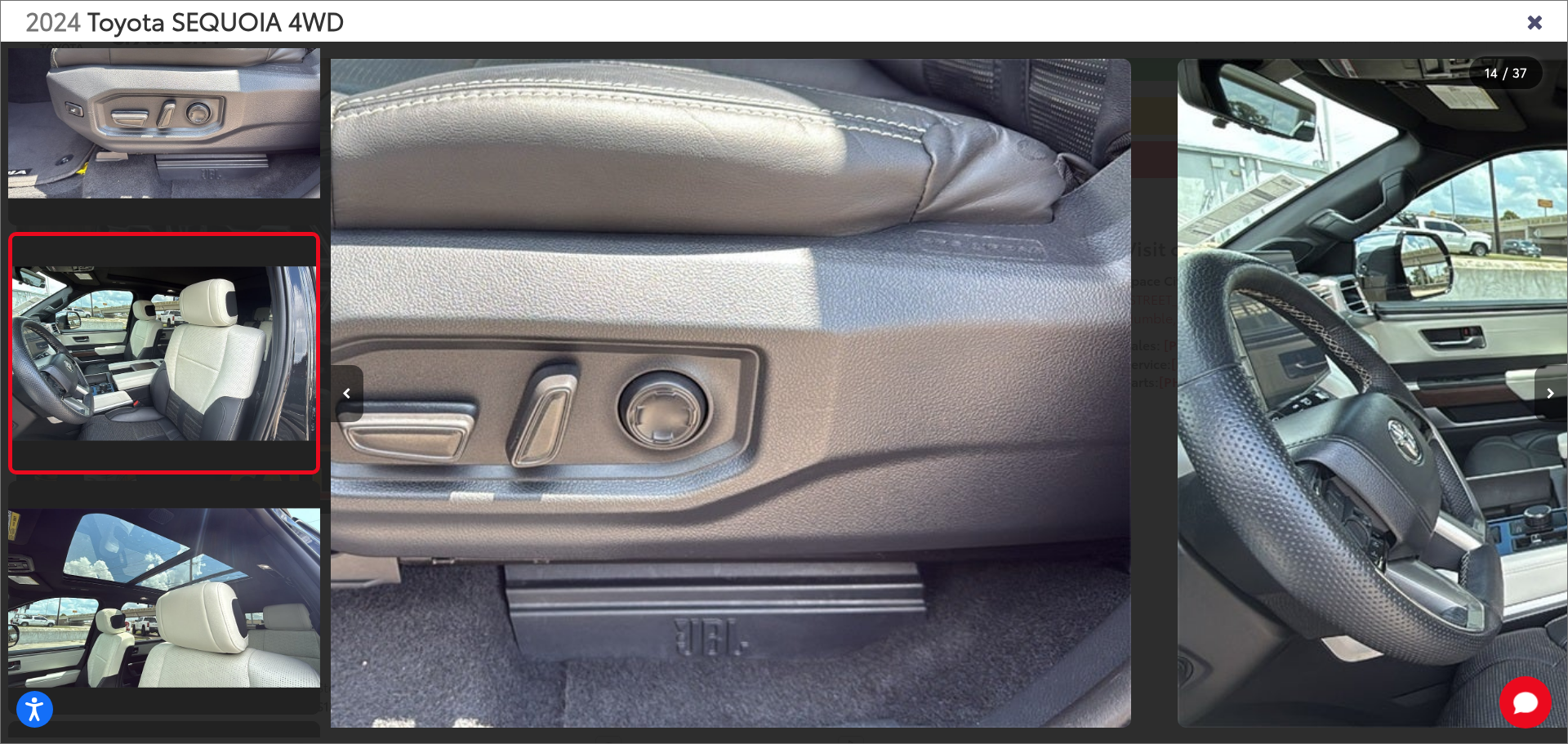
scroll to position [2948, 0]
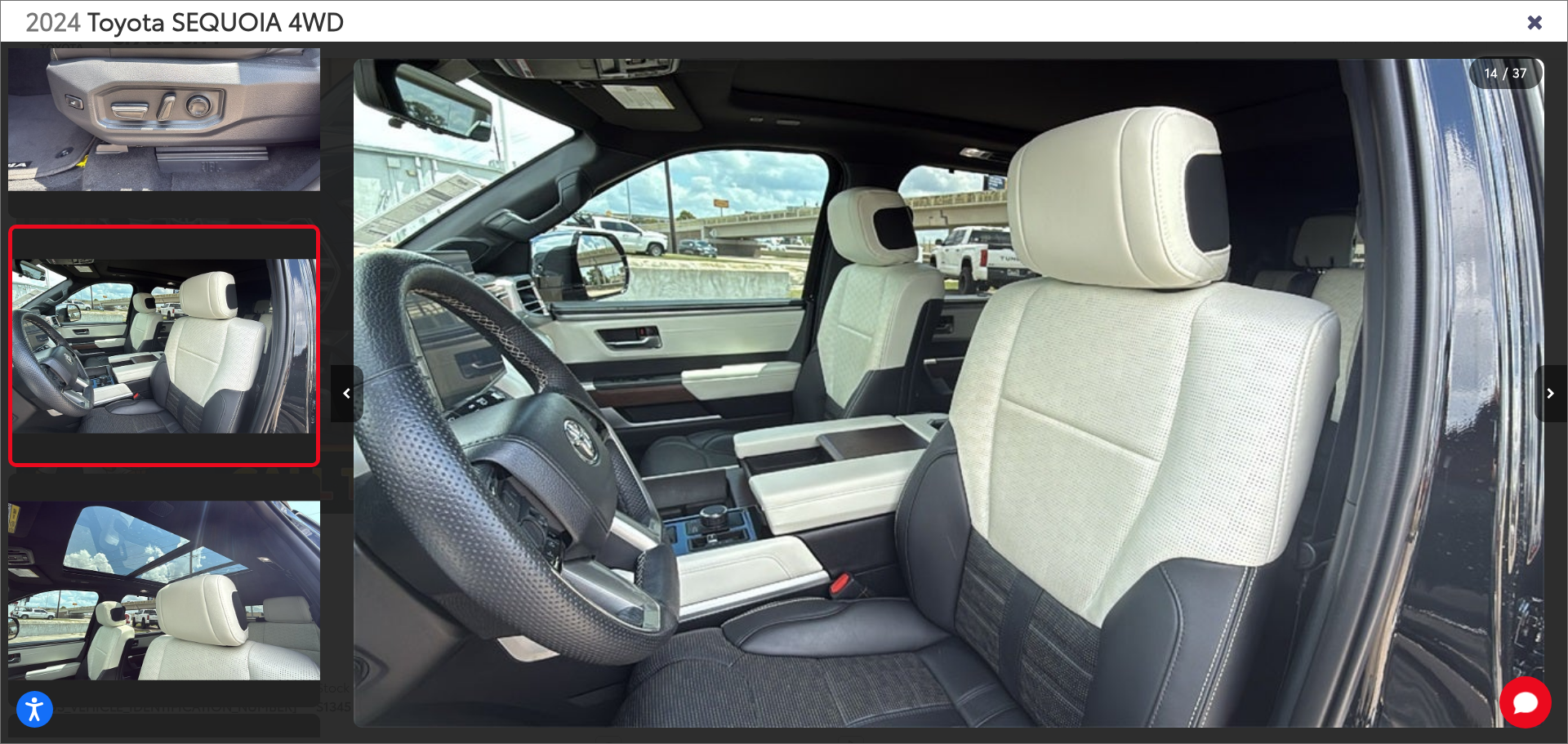
click at [1552, 388] on icon "Next image" at bounding box center [1551, 394] width 8 height 11
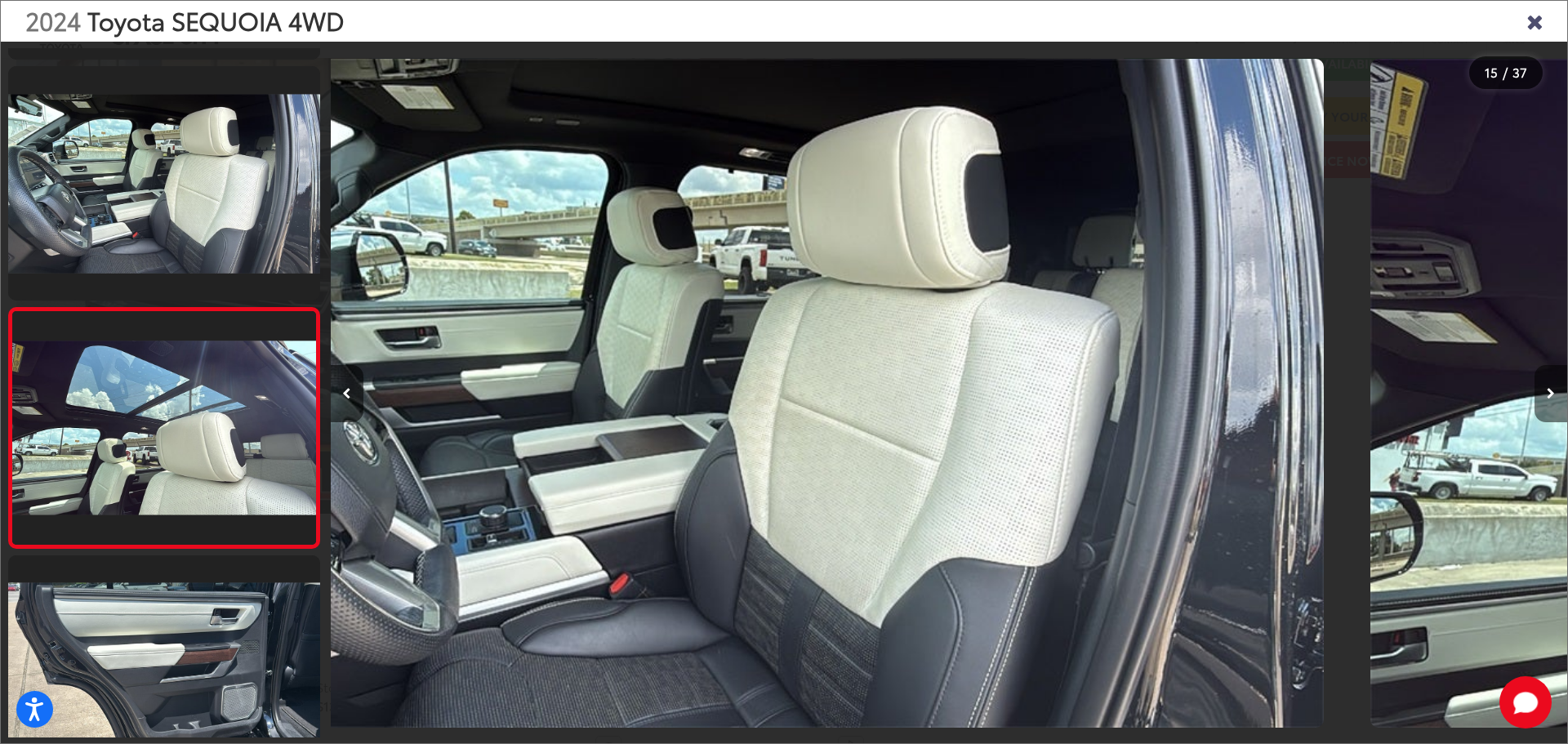
scroll to position [3189, 0]
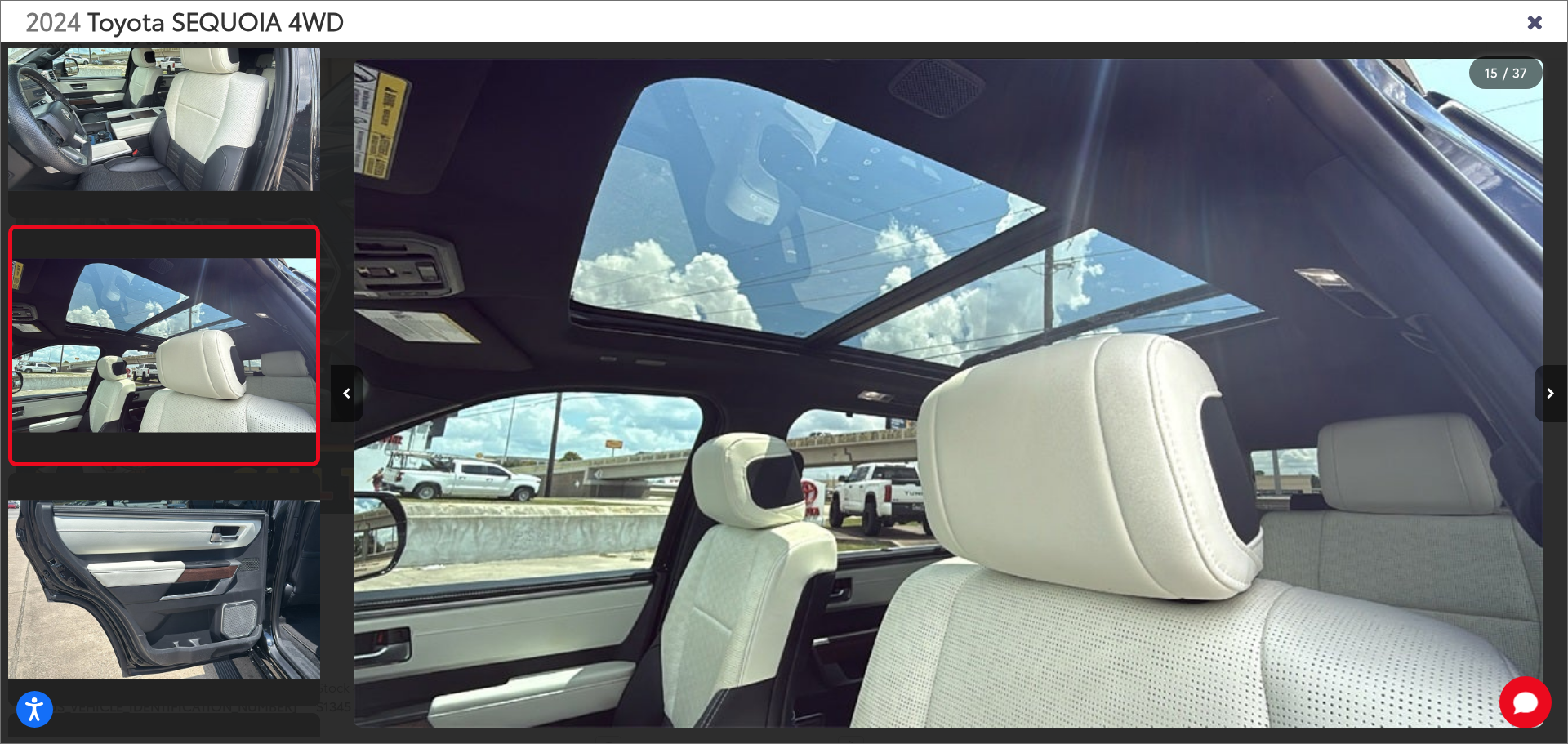
click at [1552, 388] on icon "Next image" at bounding box center [1551, 394] width 8 height 11
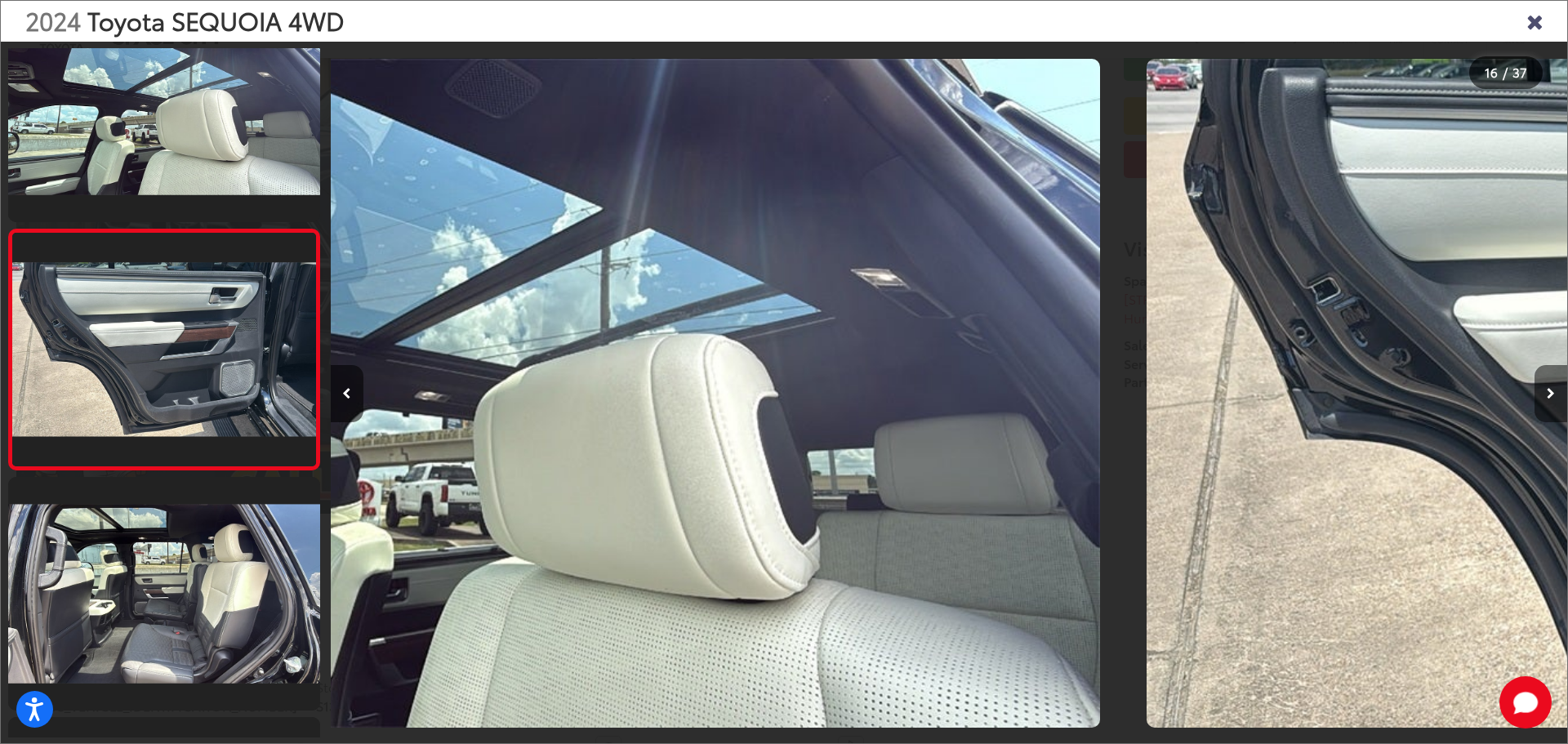
scroll to position [3429, 0]
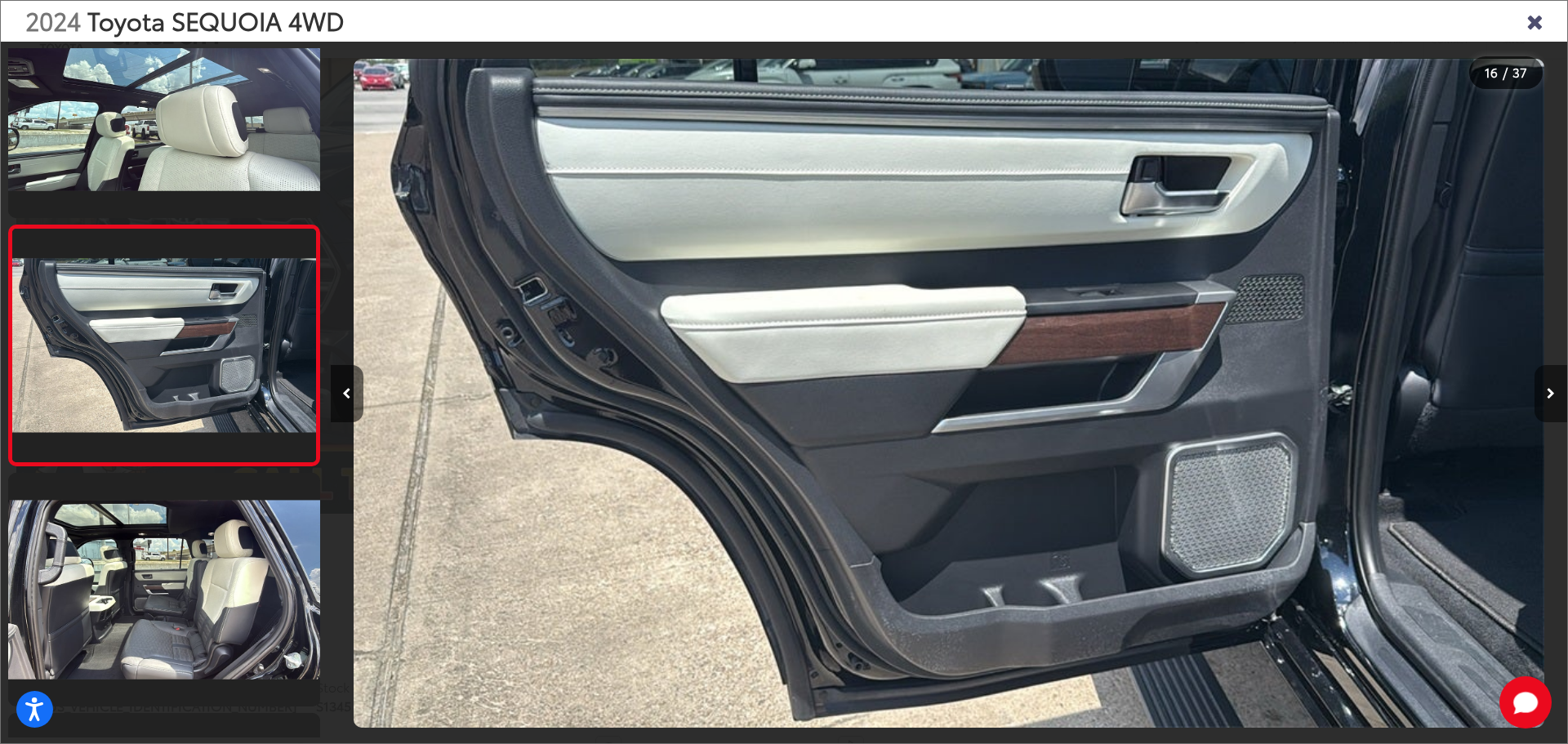
click at [1552, 388] on icon "Next image" at bounding box center [1551, 394] width 8 height 11
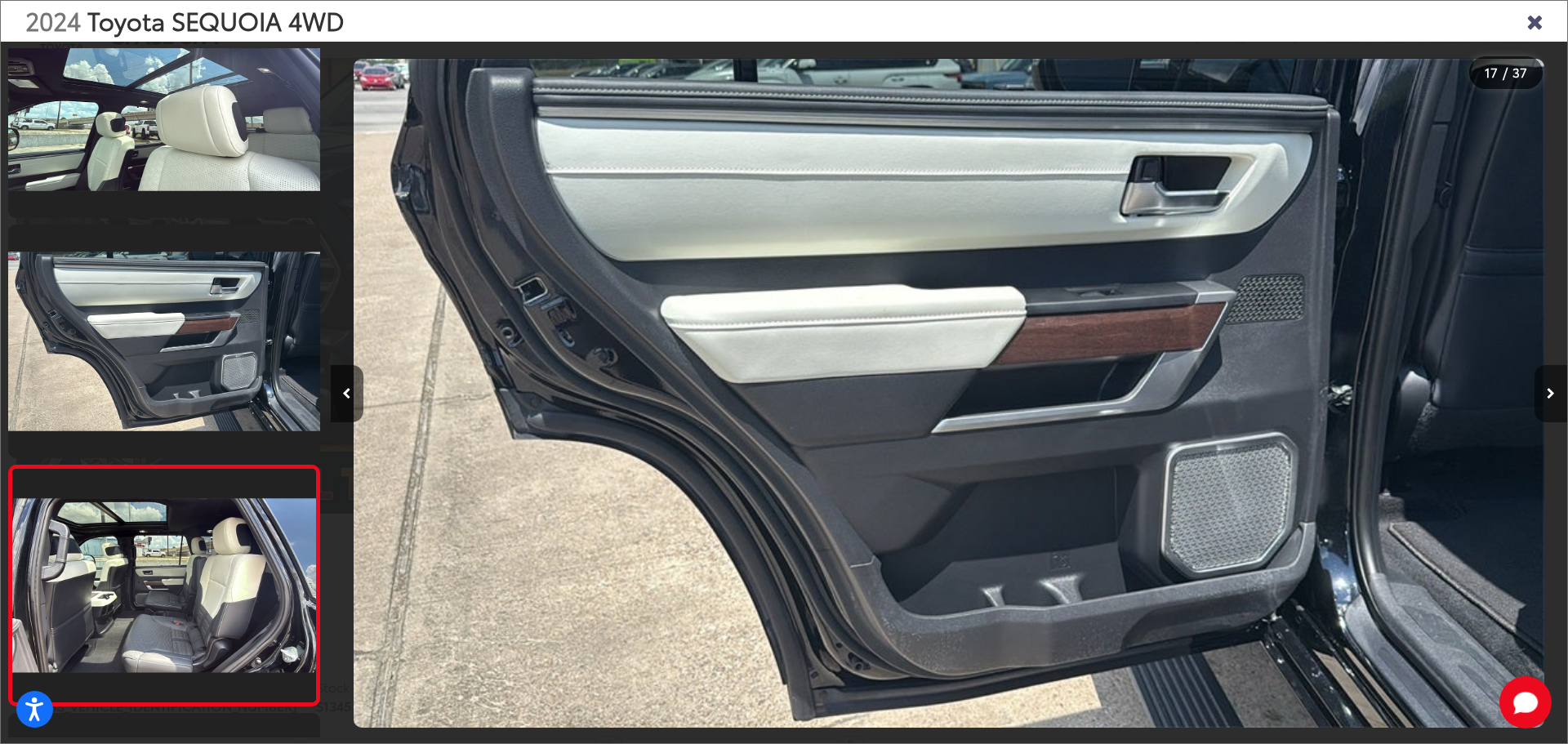
scroll to position [0, 0]
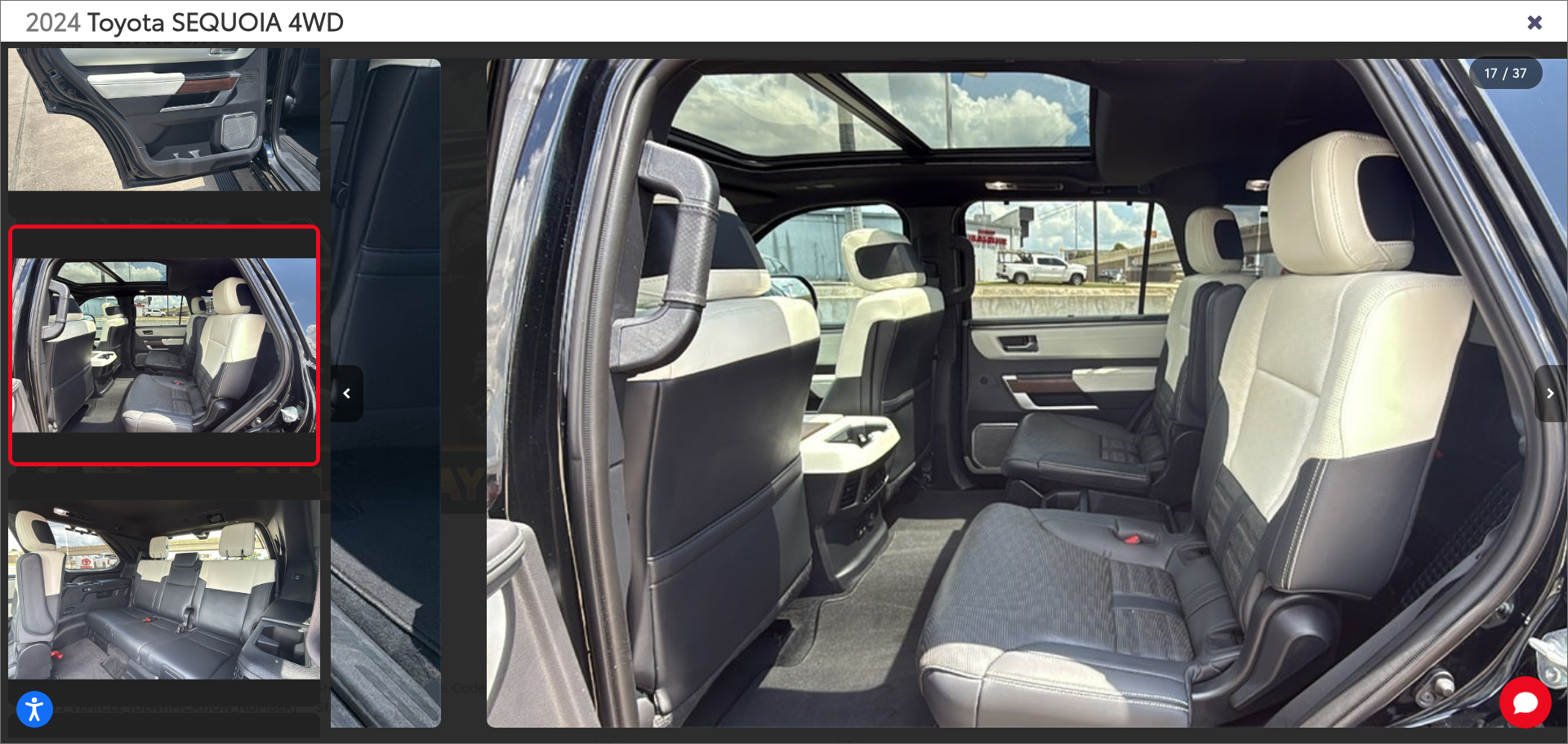
click at [1552, 388] on icon "Next image" at bounding box center [1551, 394] width 8 height 11
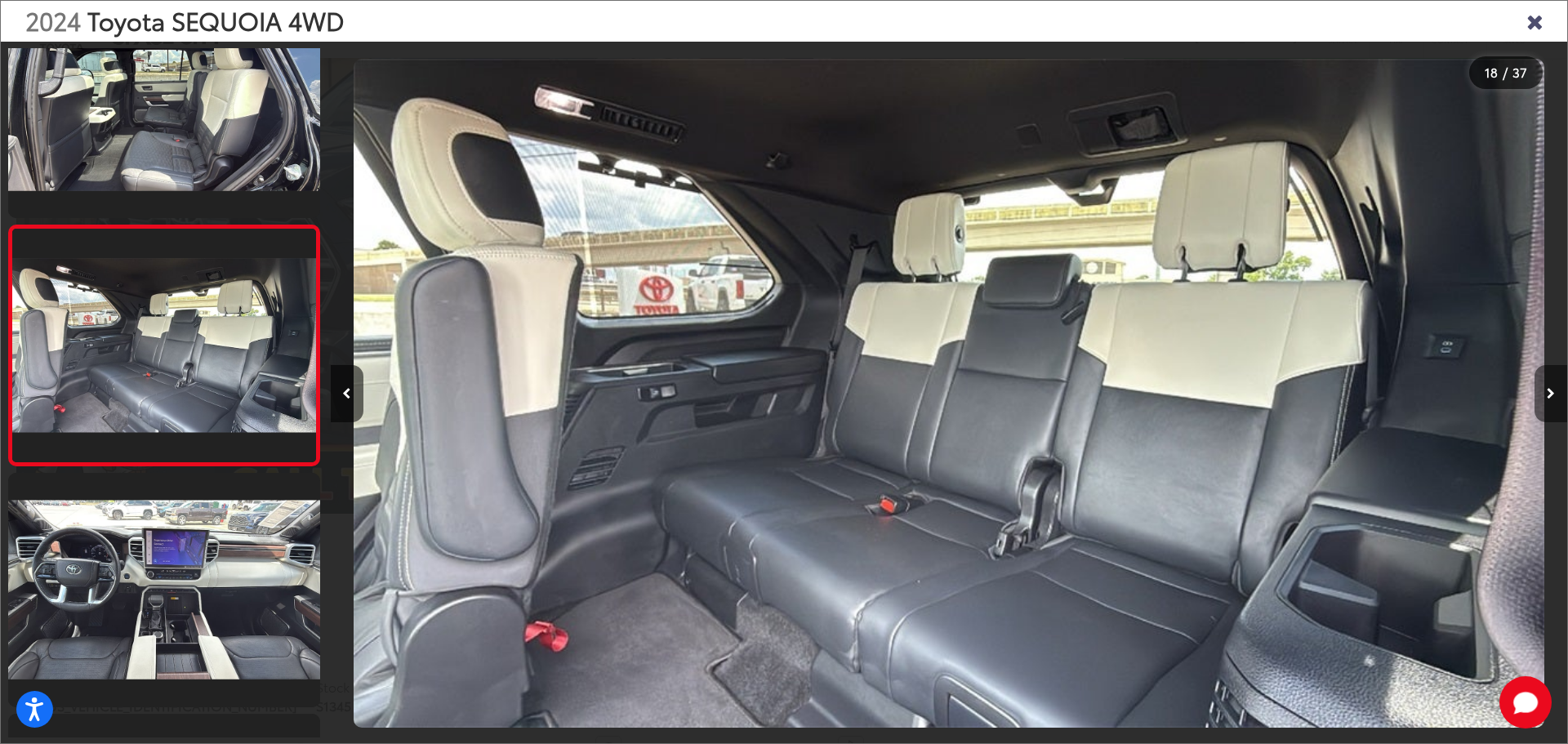
click at [1552, 388] on icon "Next image" at bounding box center [1551, 394] width 8 height 11
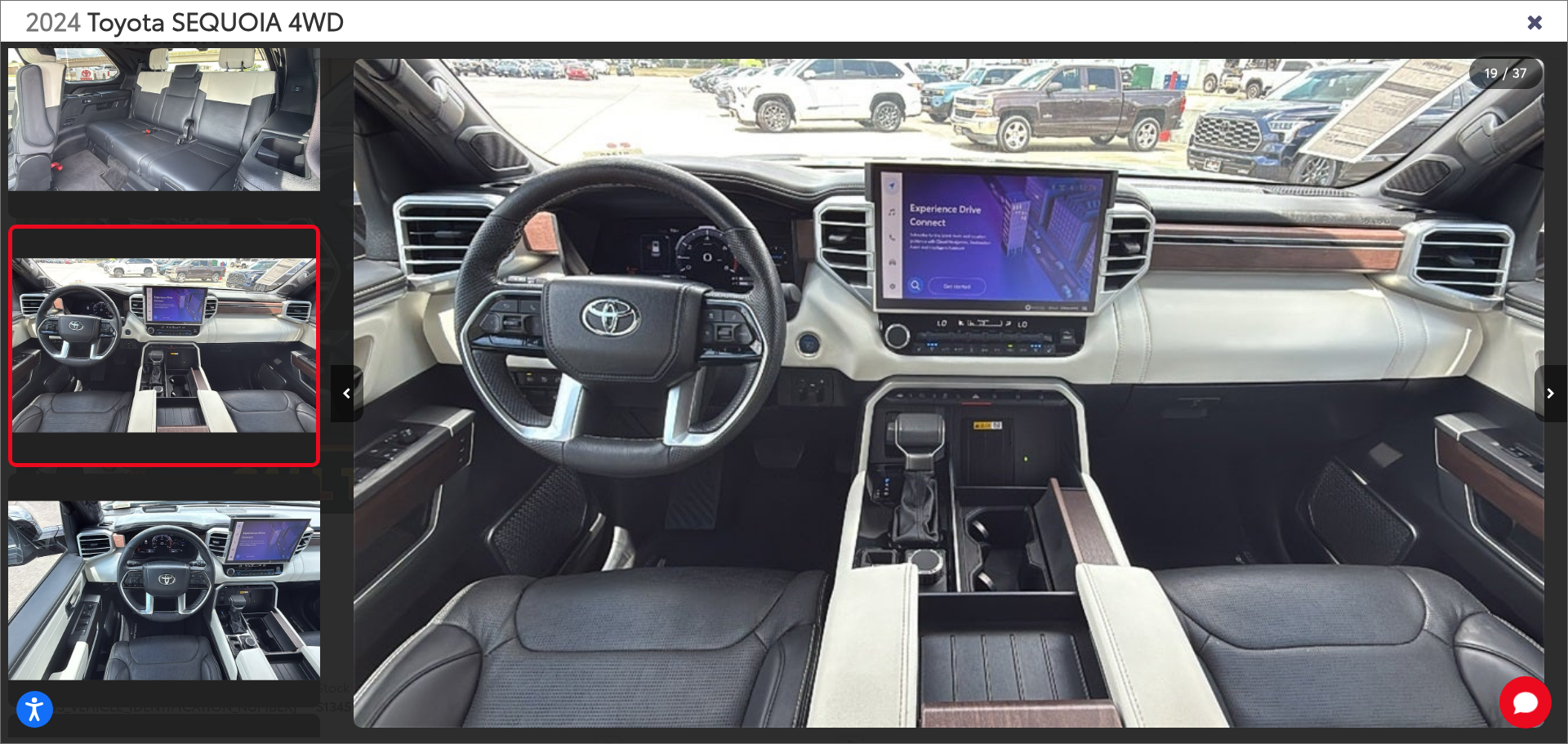
click at [1555, 388] on icon "Next image" at bounding box center [1551, 394] width 8 height 11
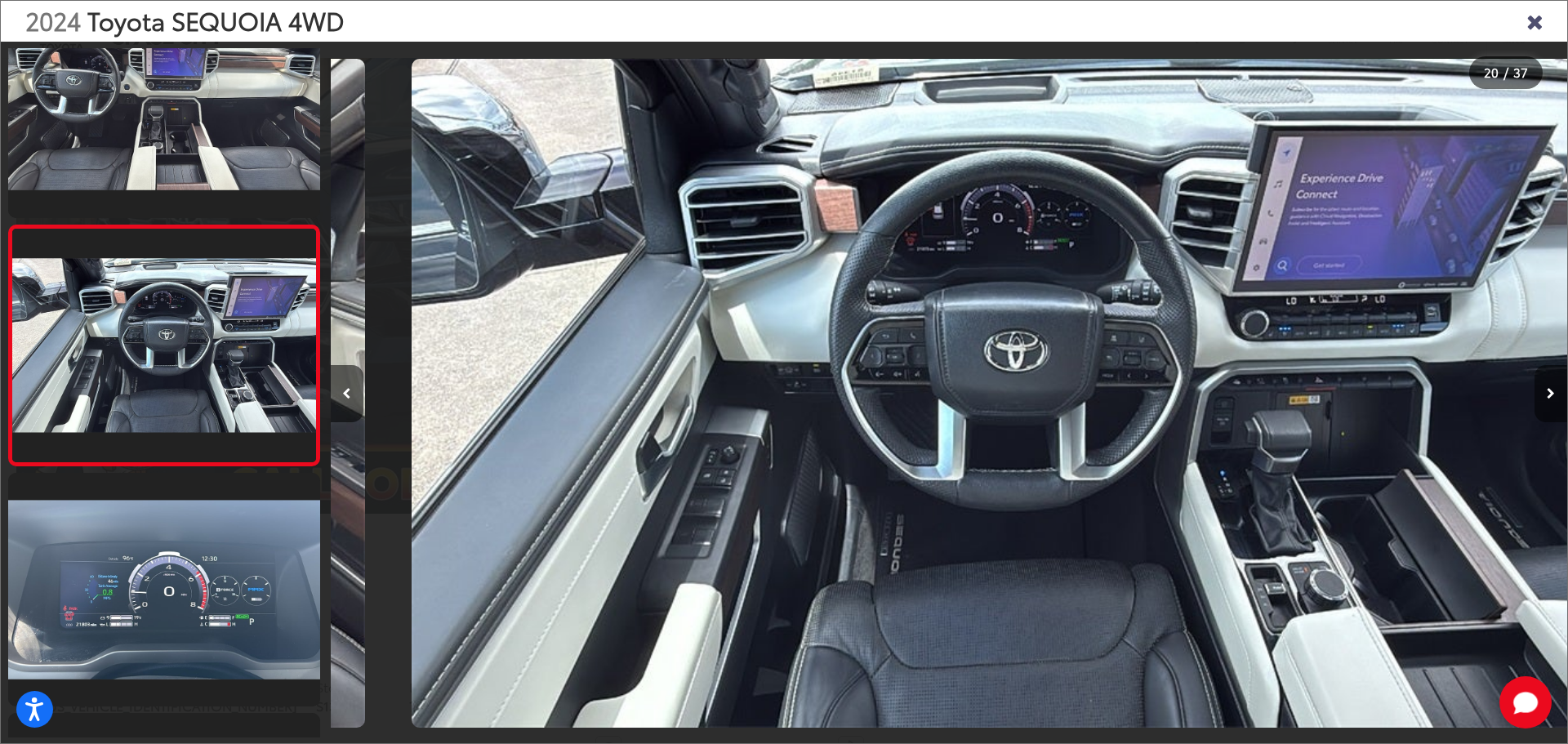
click at [1555, 388] on icon "Next image" at bounding box center [1551, 394] width 8 height 11
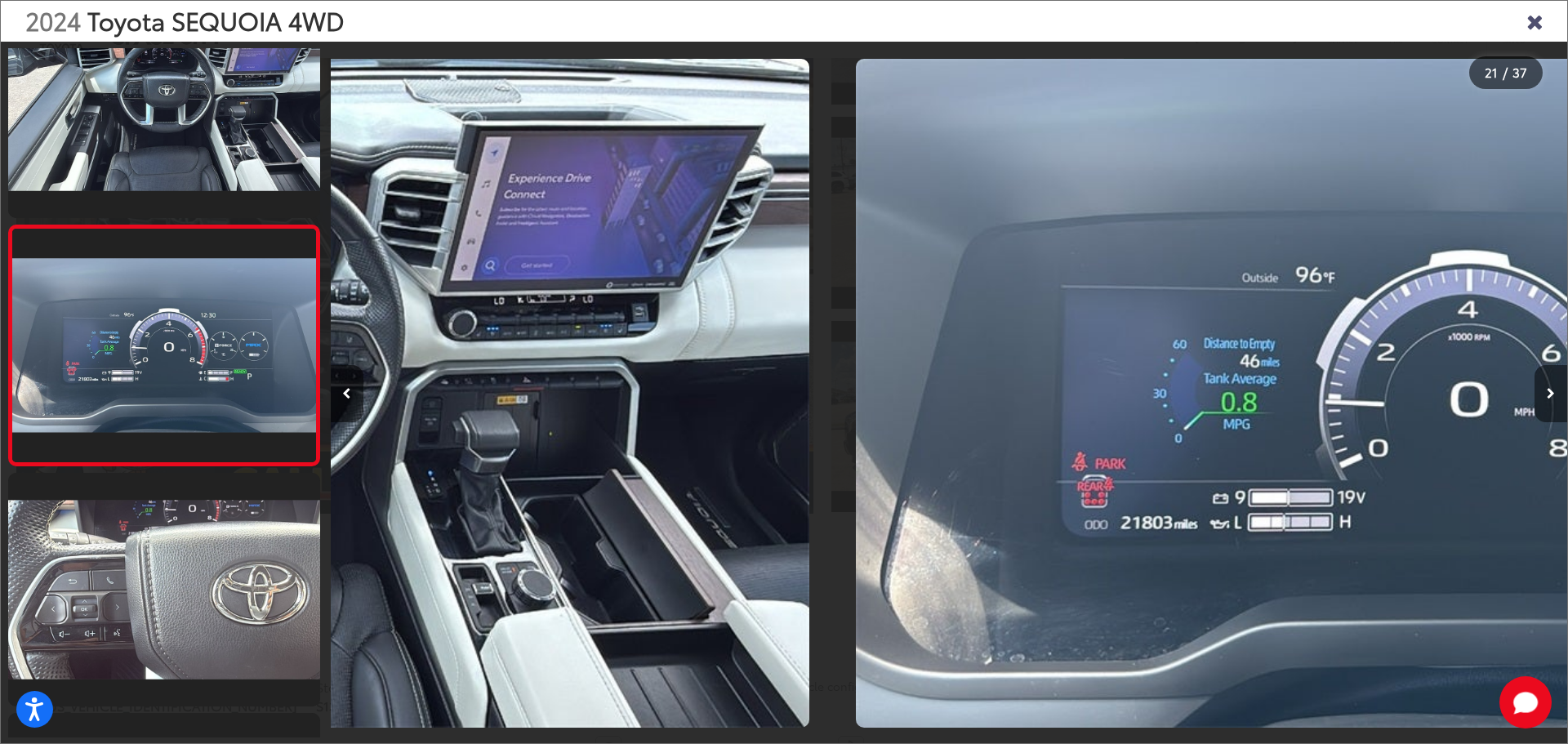
click at [1555, 388] on icon "Next image" at bounding box center [1551, 394] width 8 height 11
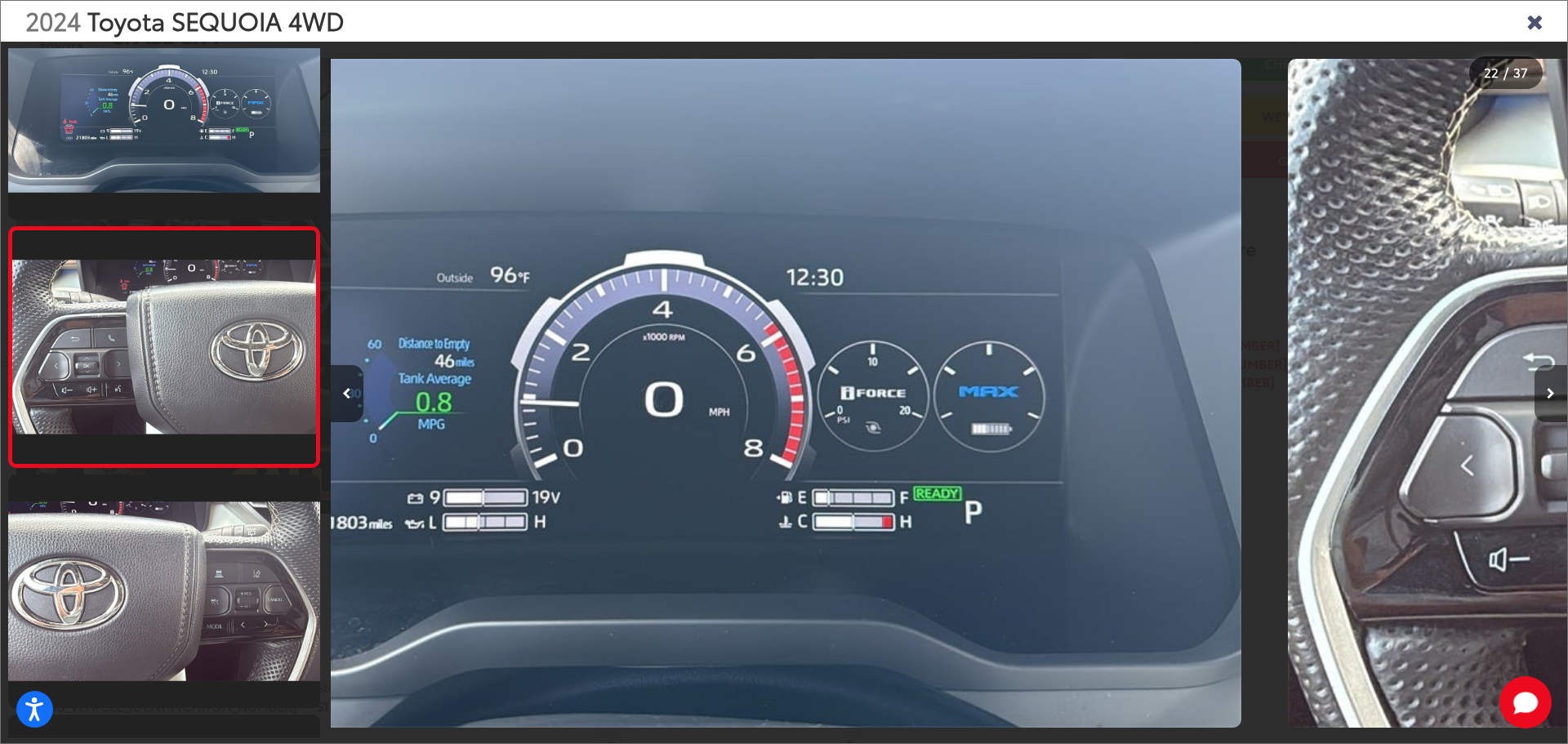
click at [1555, 388] on icon "Next image" at bounding box center [1551, 394] width 8 height 11
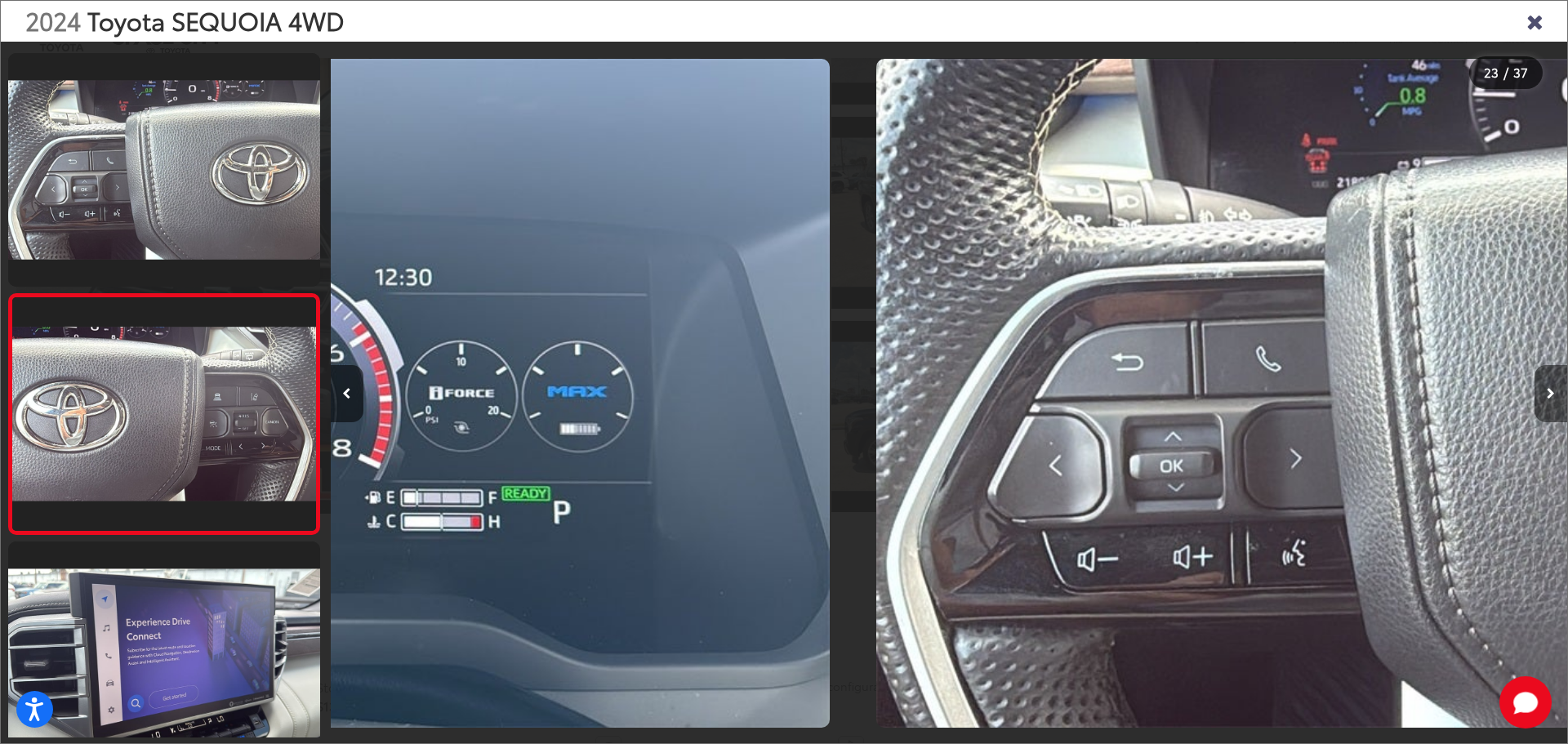
click at [1555, 388] on icon "Next image" at bounding box center [1551, 394] width 8 height 11
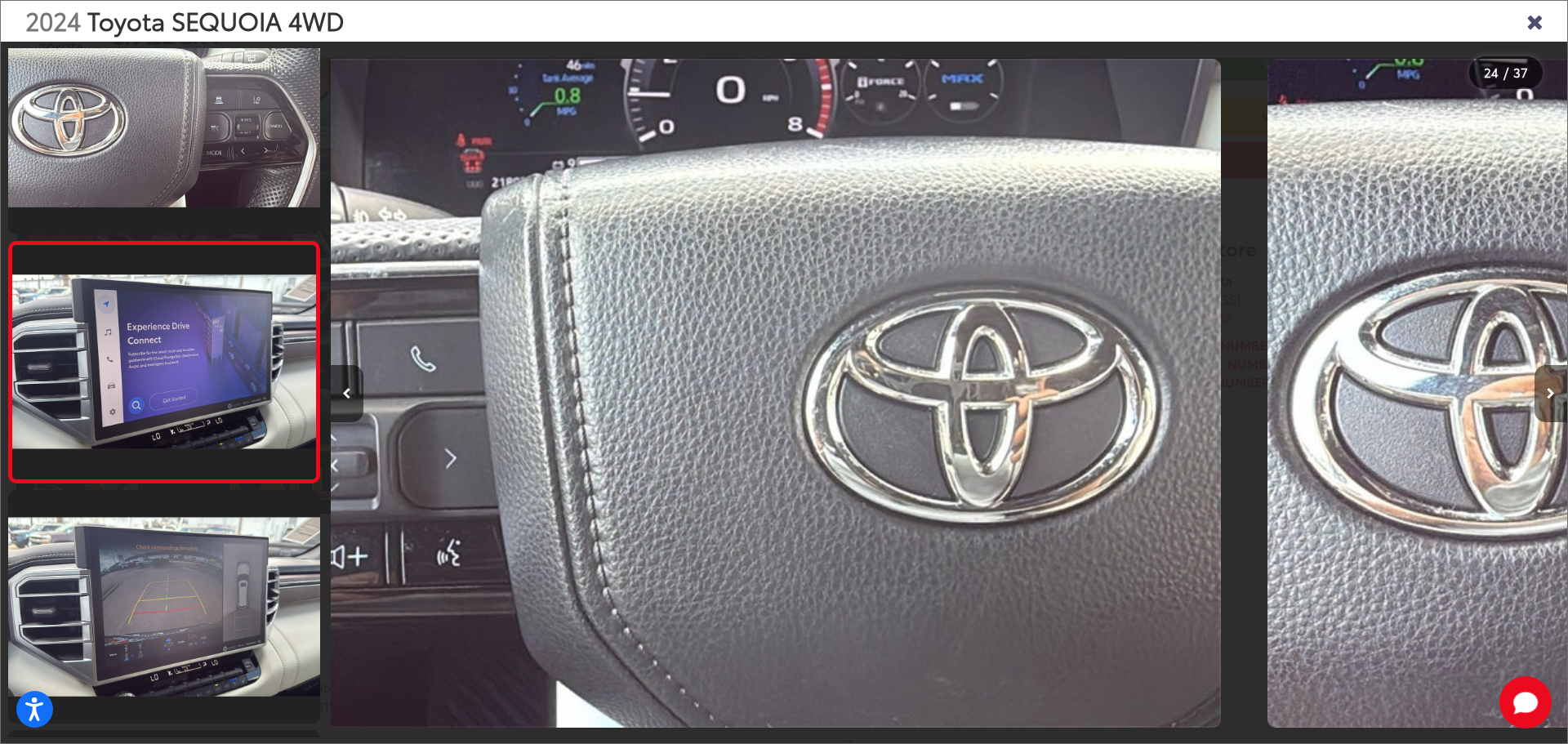
click at [1555, 388] on icon "Next image" at bounding box center [1551, 394] width 8 height 11
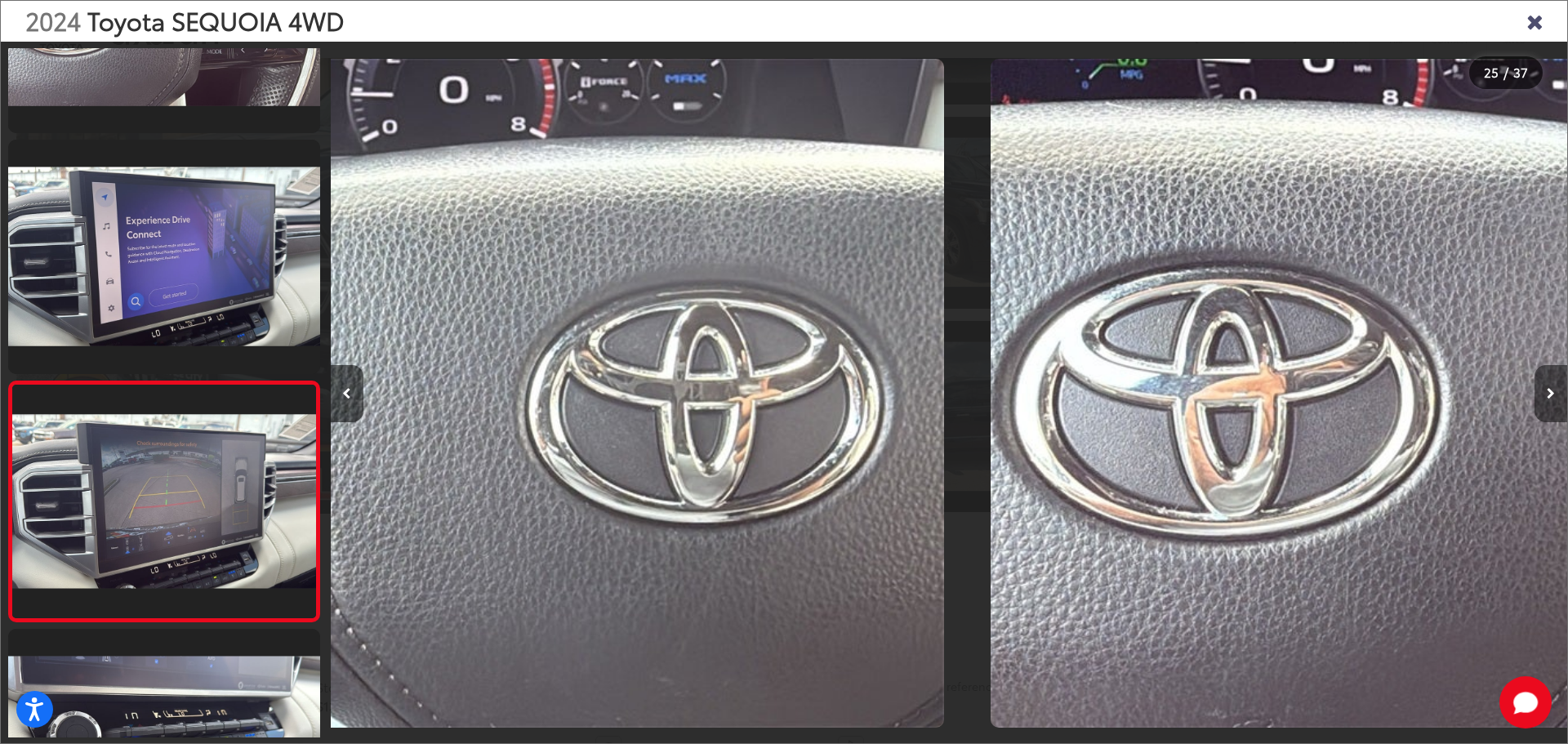
click at [1555, 388] on icon "Next image" at bounding box center [1551, 394] width 8 height 11
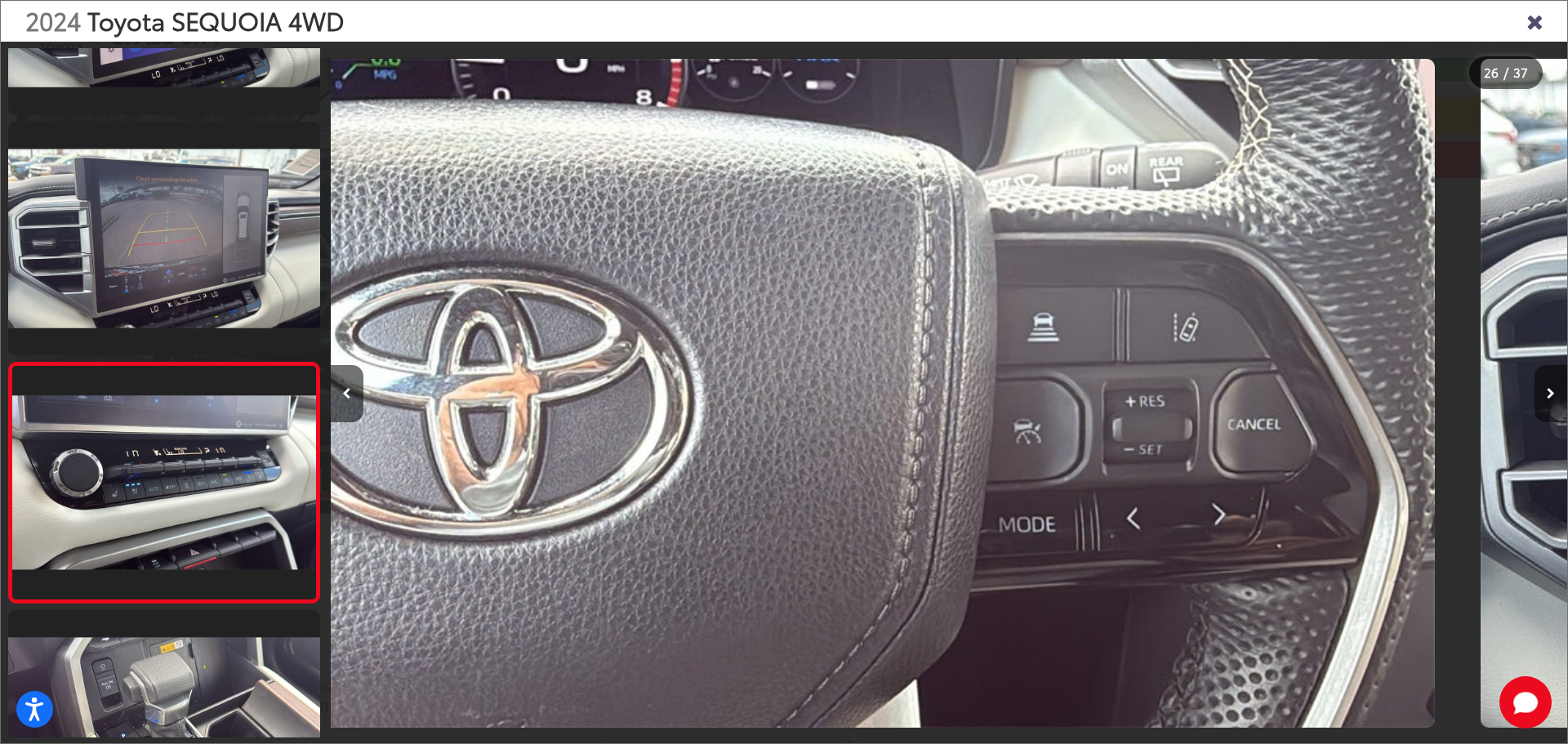
click at [1555, 388] on icon "Next image" at bounding box center [1551, 394] width 8 height 11
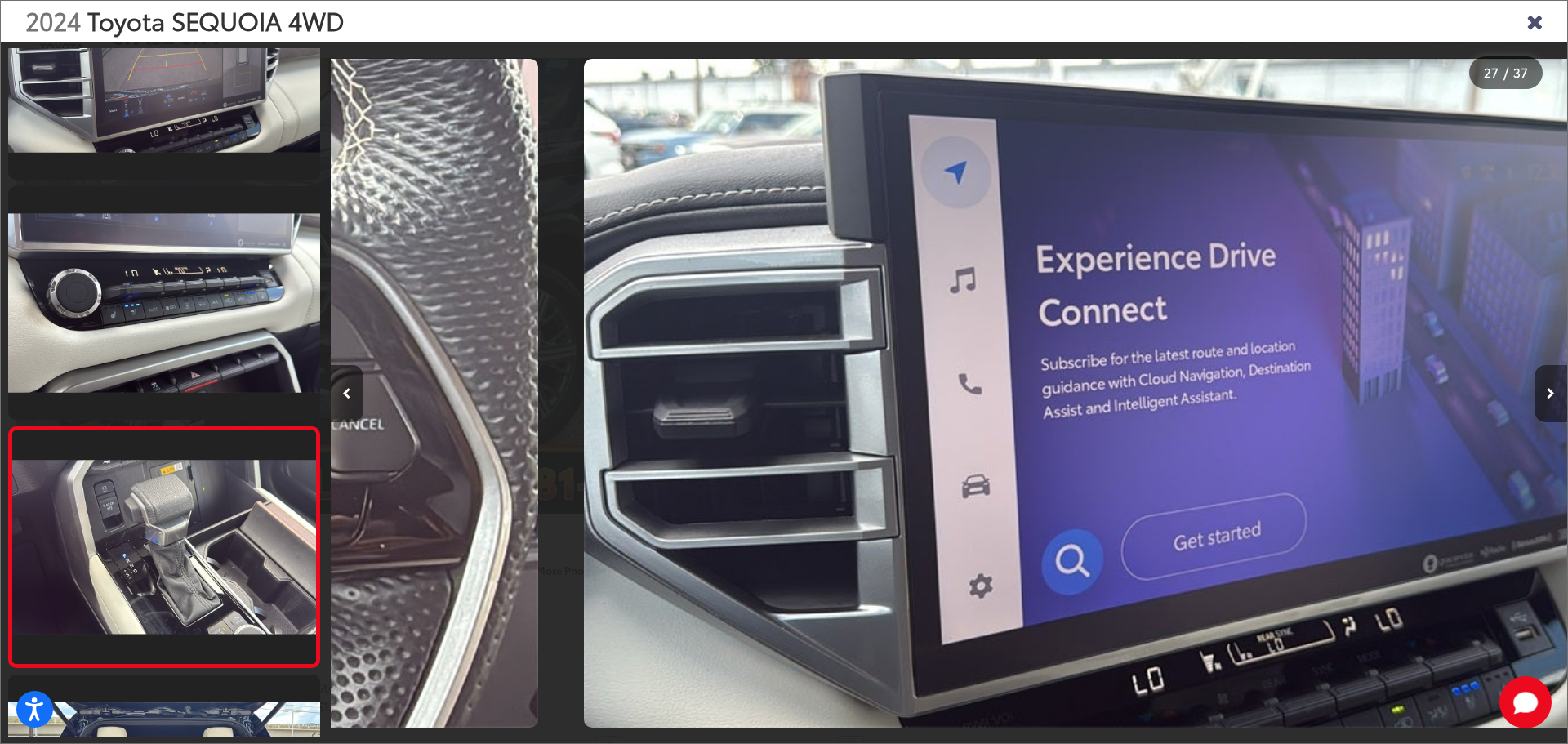
click at [1555, 388] on icon "Next image" at bounding box center [1551, 394] width 8 height 11
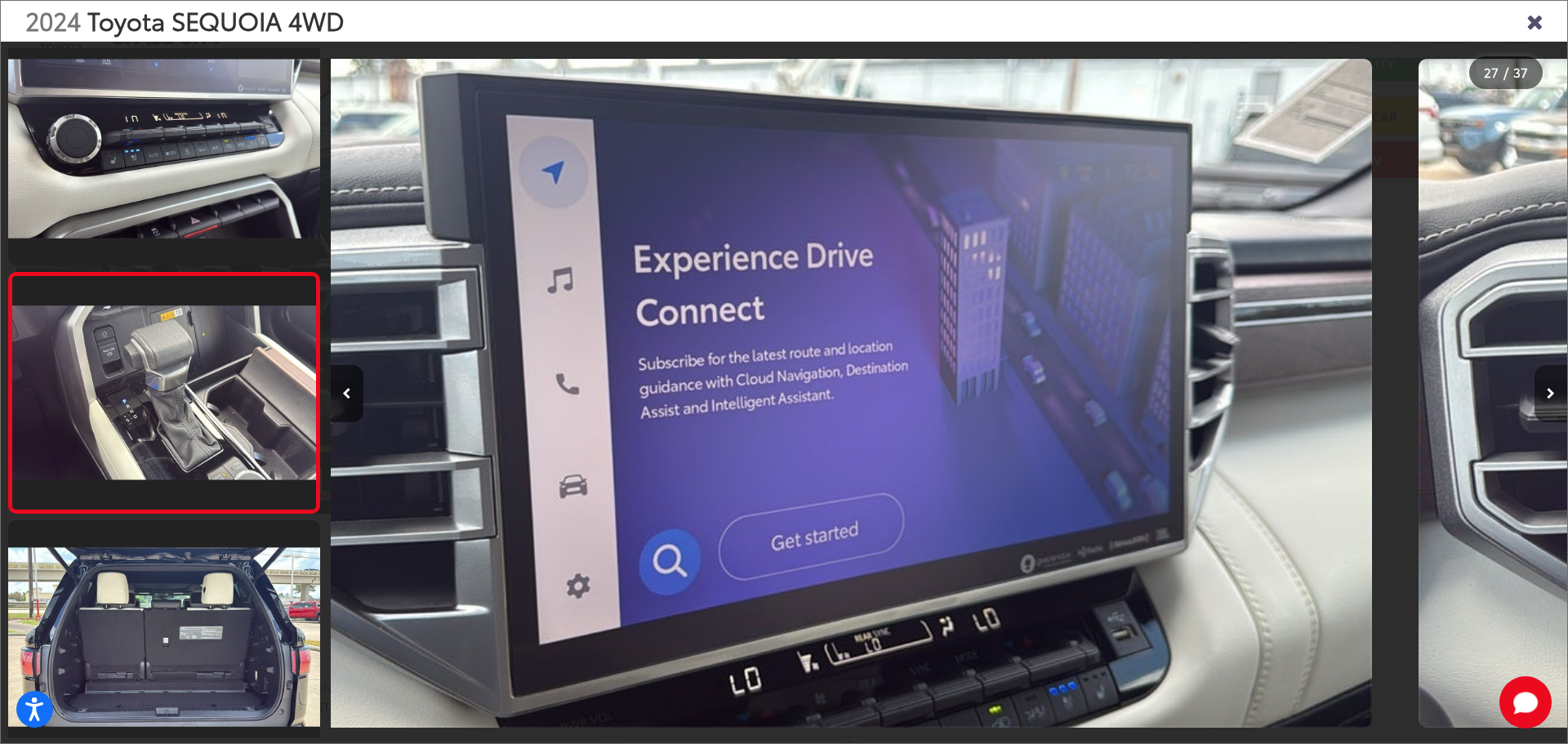
click at [1555, 388] on icon "Next image" at bounding box center [1551, 394] width 8 height 11
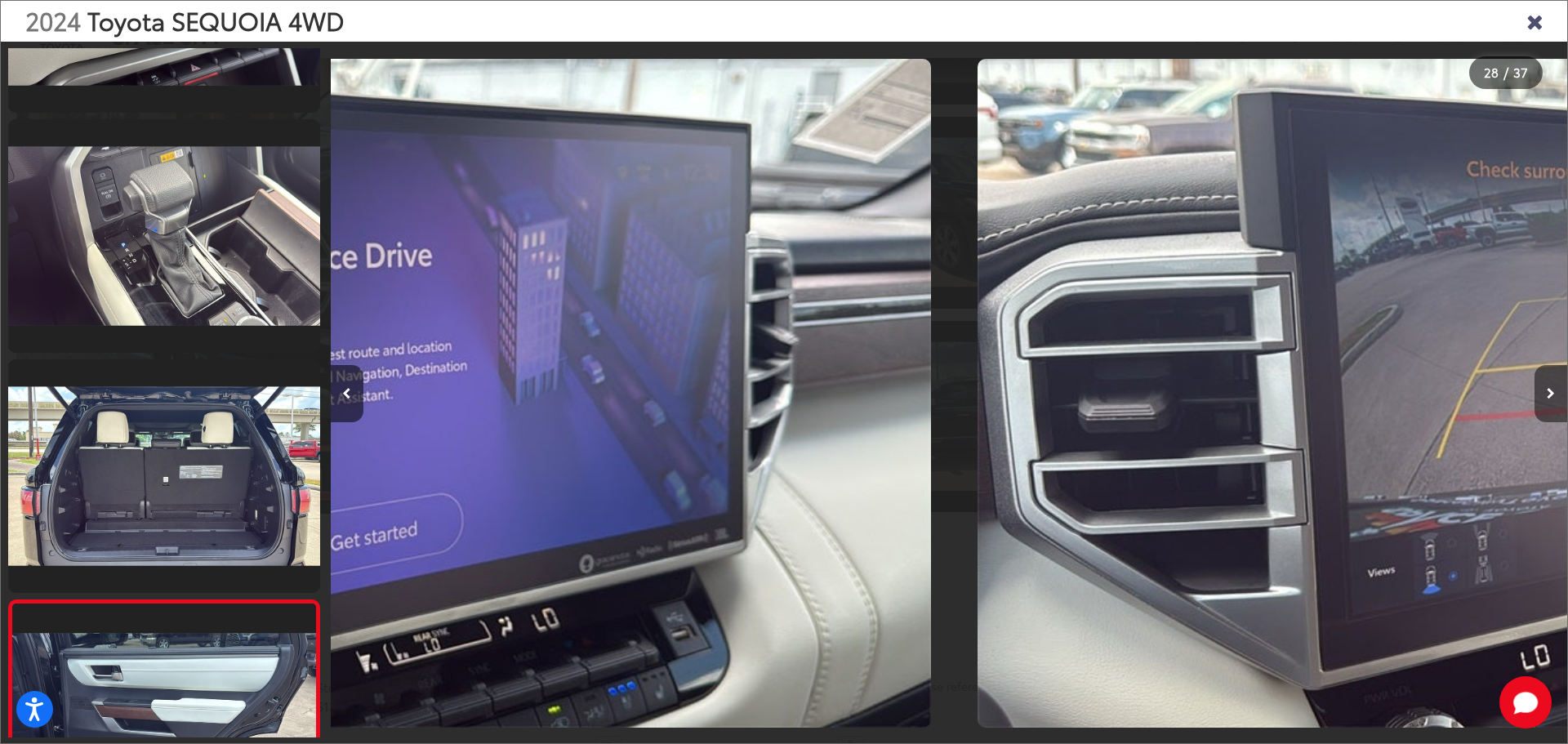
click at [1555, 388] on icon "Next image" at bounding box center [1551, 394] width 8 height 11
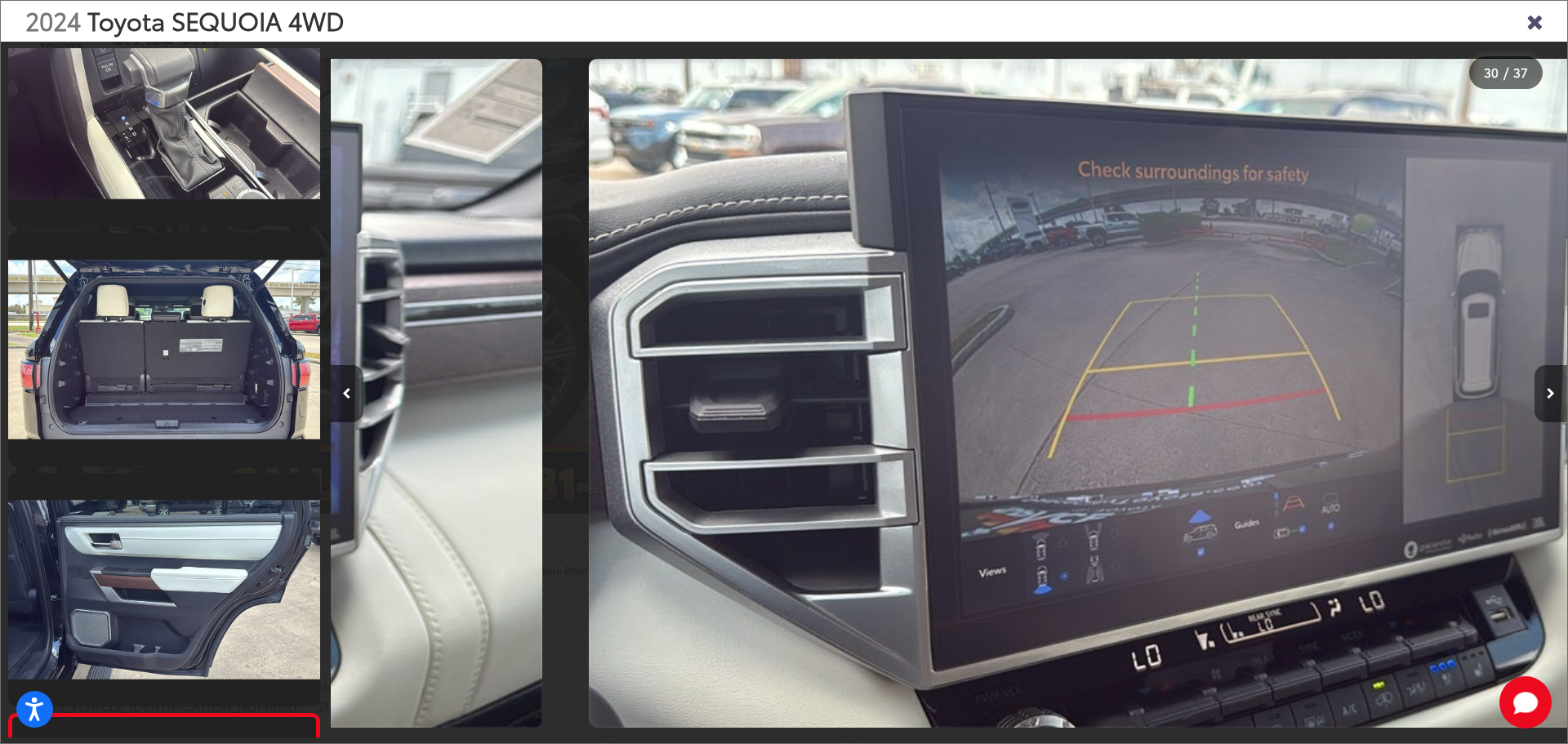
click at [1555, 388] on icon "Next image" at bounding box center [1551, 394] width 8 height 11
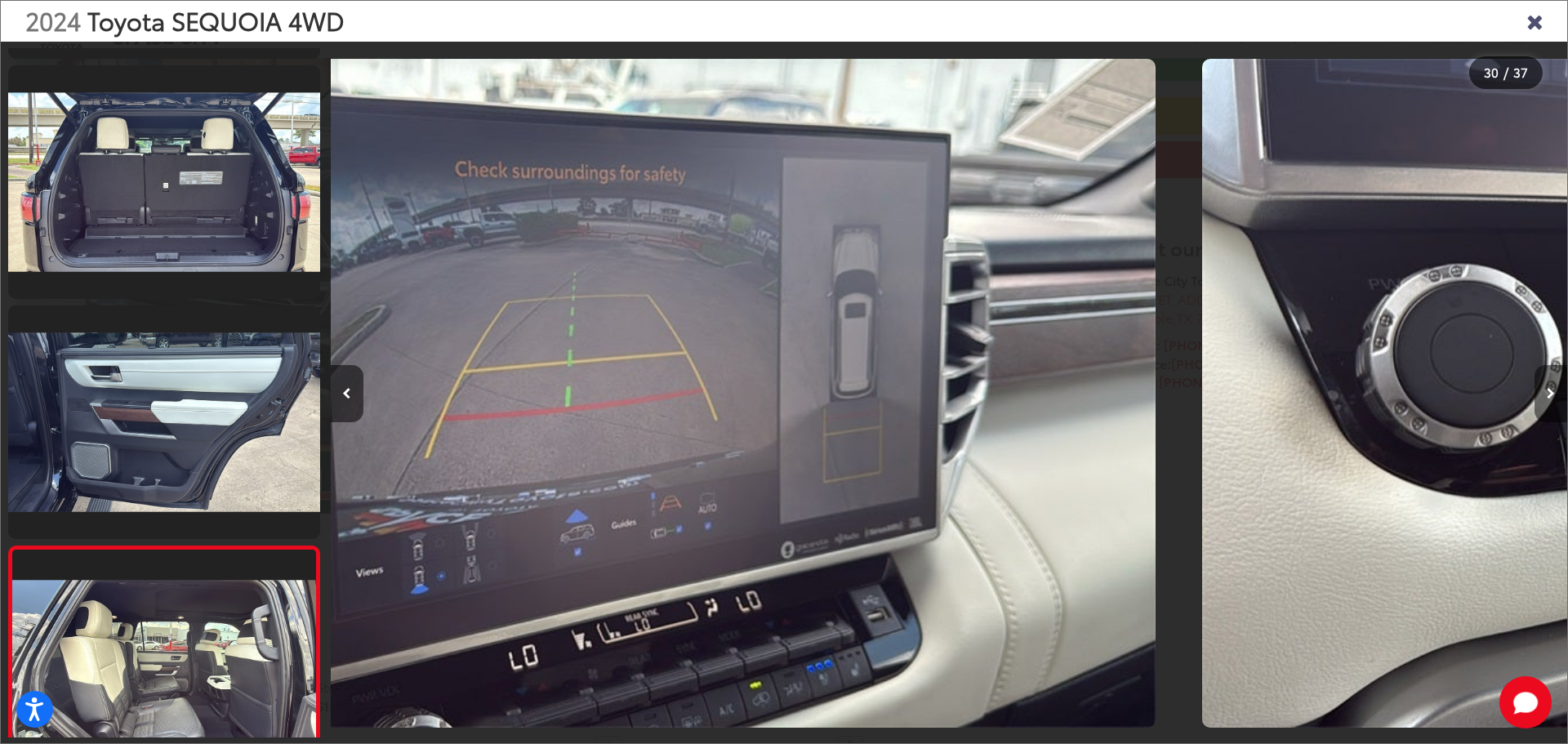
click at [1555, 388] on icon "Next image" at bounding box center [1551, 394] width 8 height 11
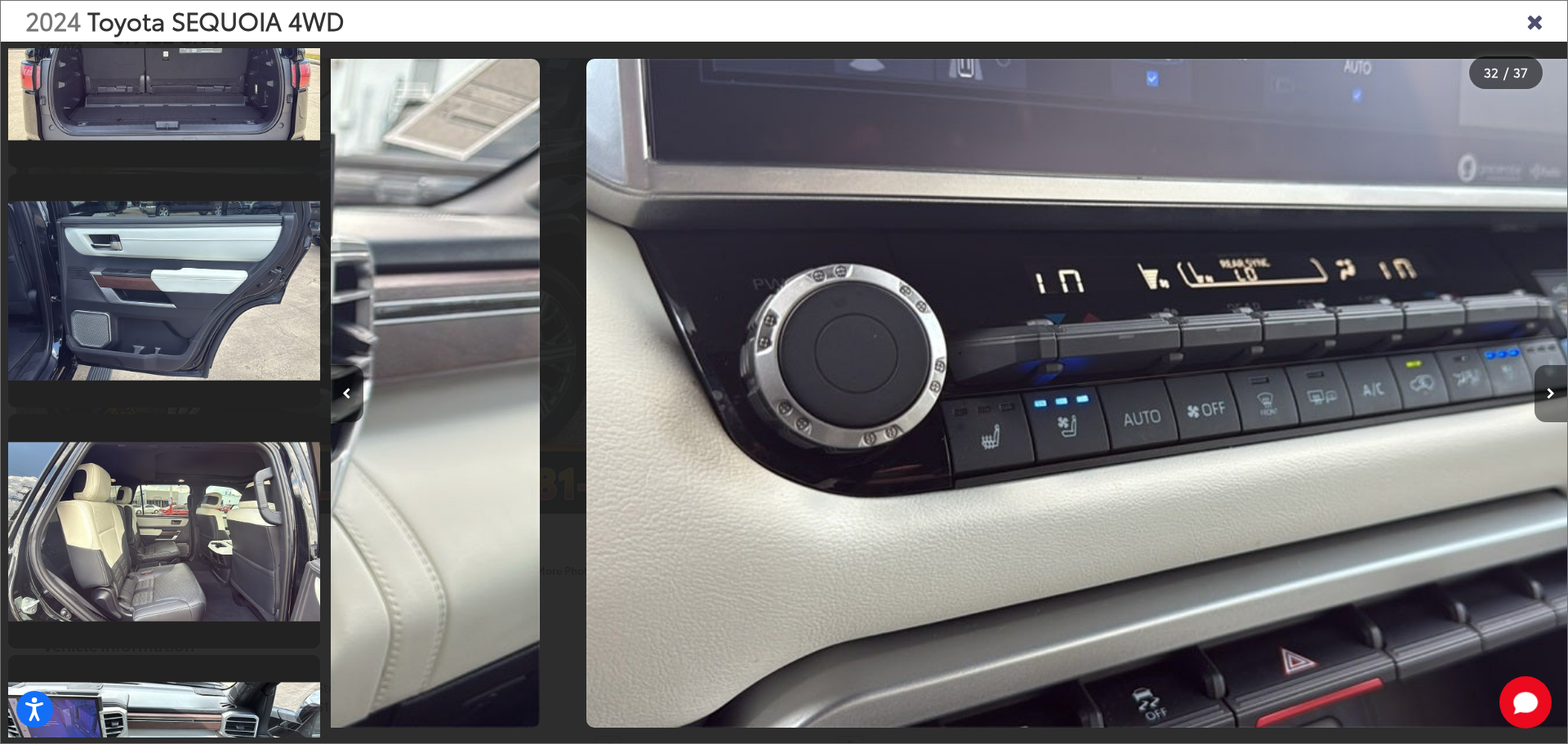
click at [1555, 388] on icon "Next image" at bounding box center [1551, 394] width 8 height 11
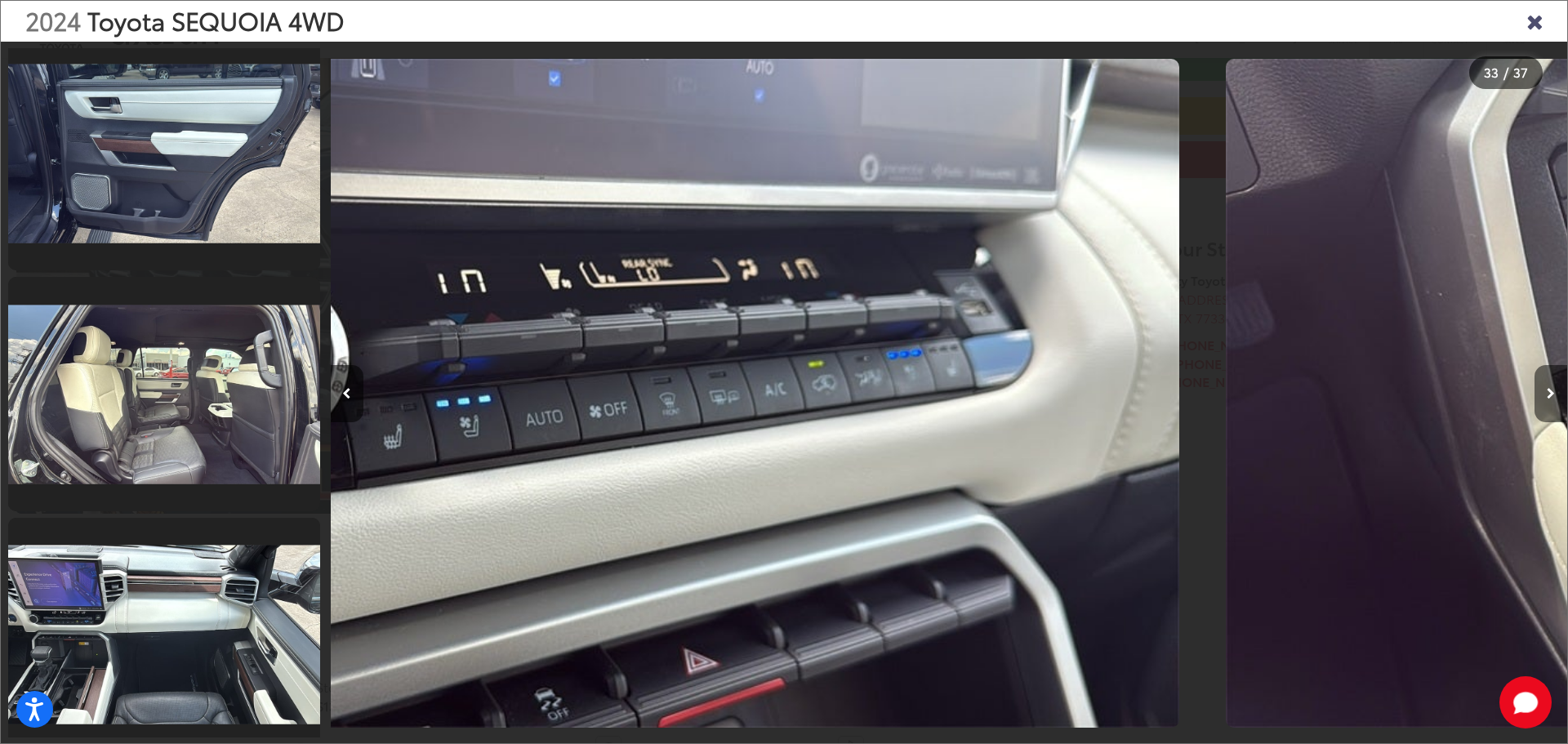
click at [1555, 388] on icon "Next image" at bounding box center [1551, 394] width 8 height 11
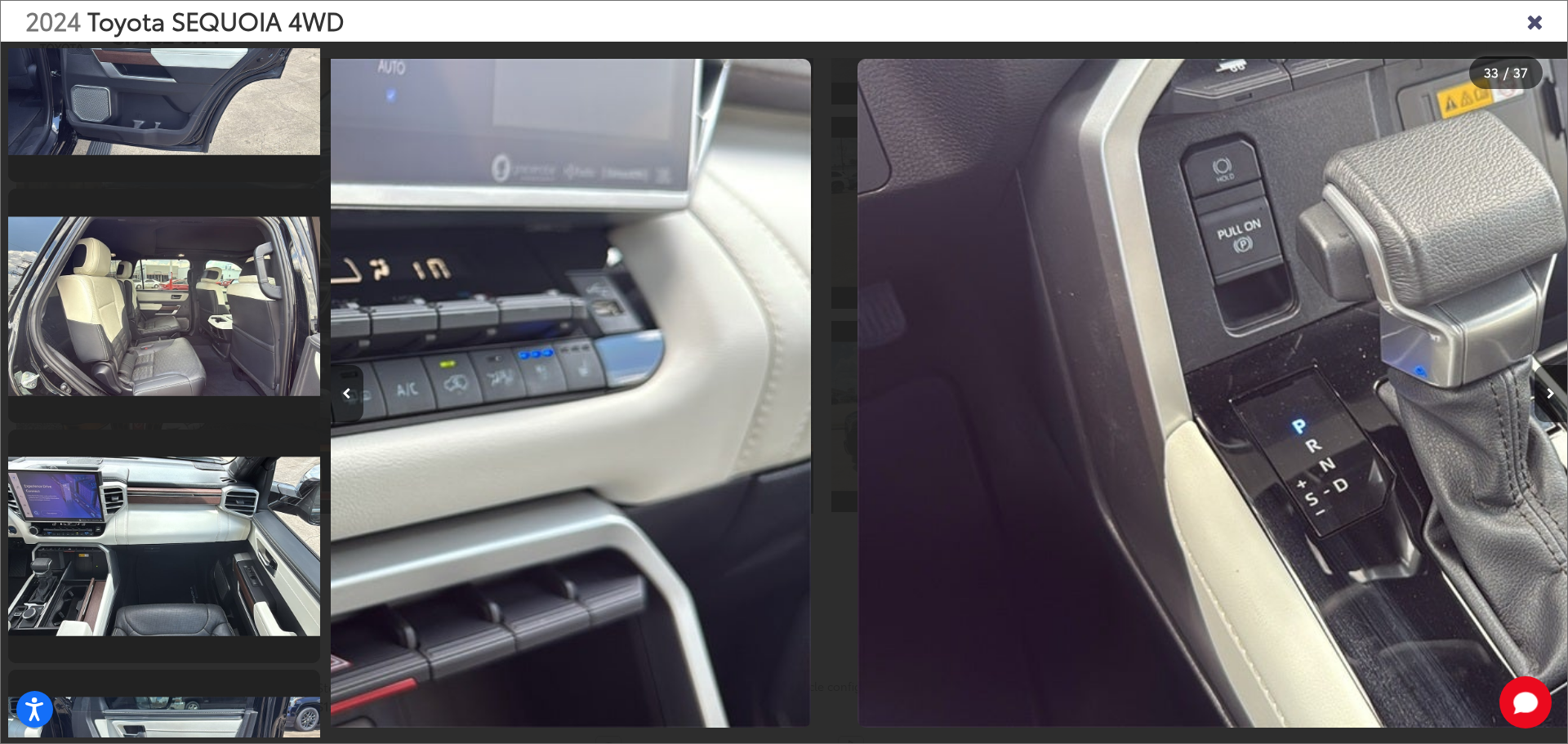
click at [1555, 388] on icon "Next image" at bounding box center [1551, 394] width 8 height 11
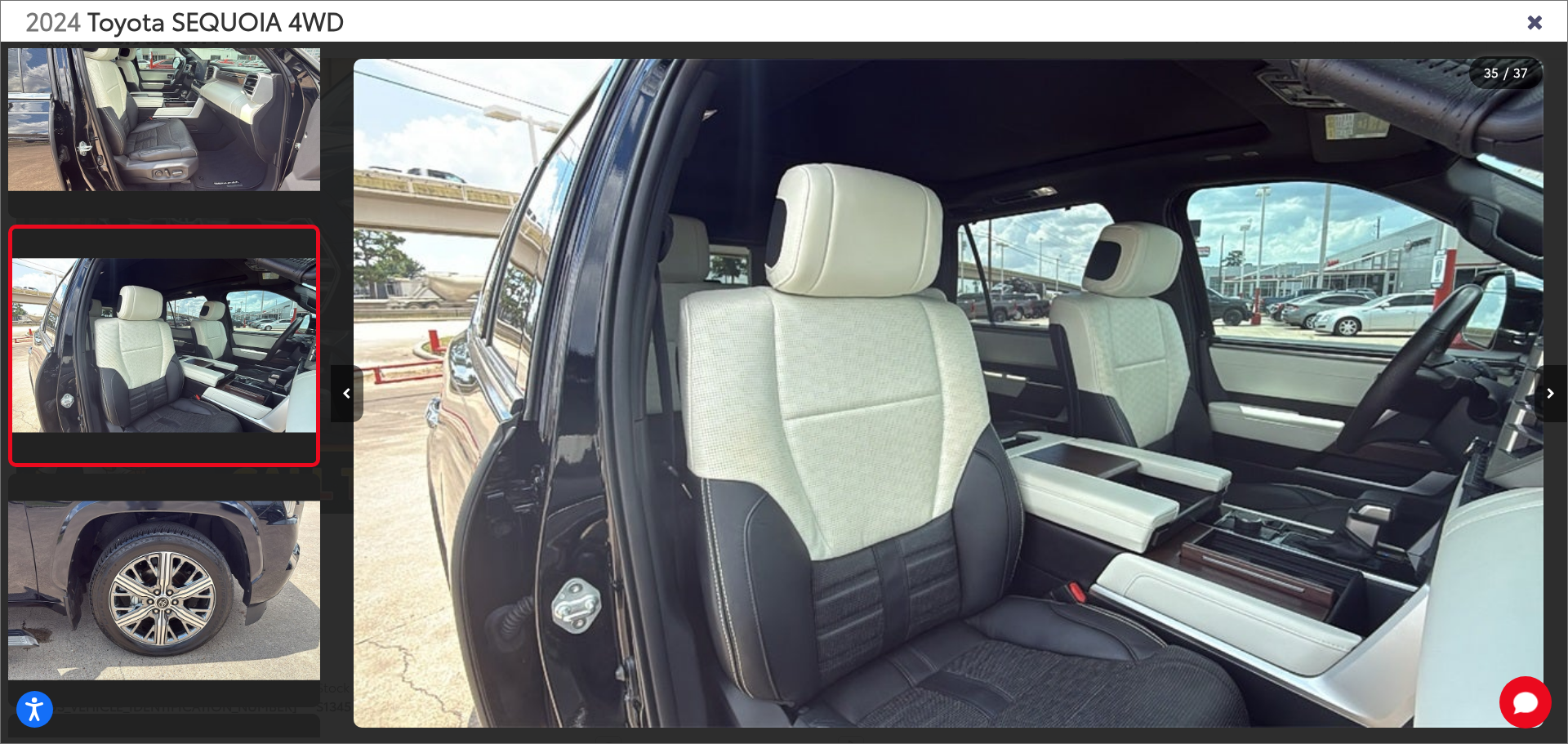
click at [1527, 16] on icon "Close gallery" at bounding box center [1534, 20] width 16 height 22
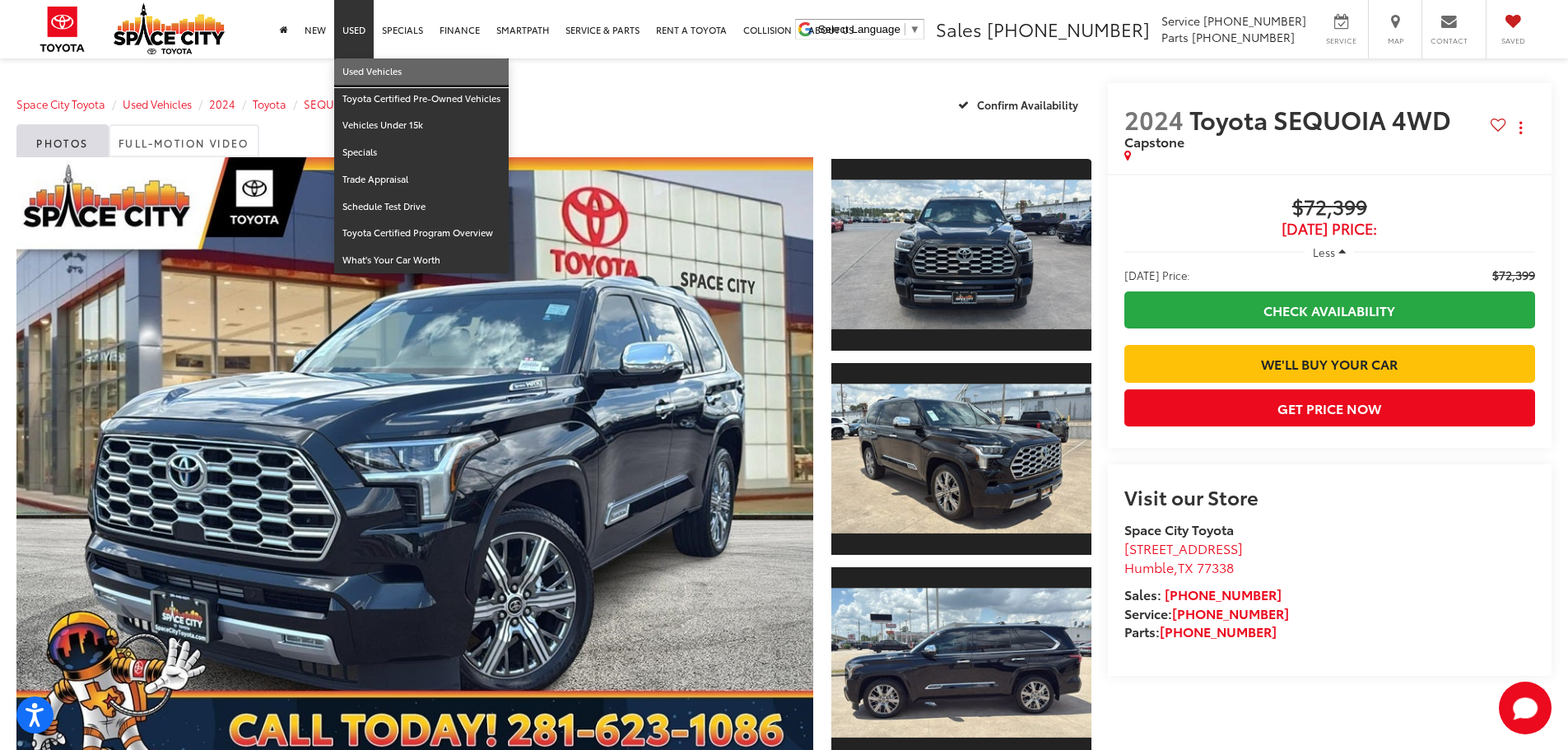
click at [371, 75] on link "Used Vehicles" at bounding box center [421, 72] width 174 height 27
